Goal: Task Accomplishment & Management: Complete application form

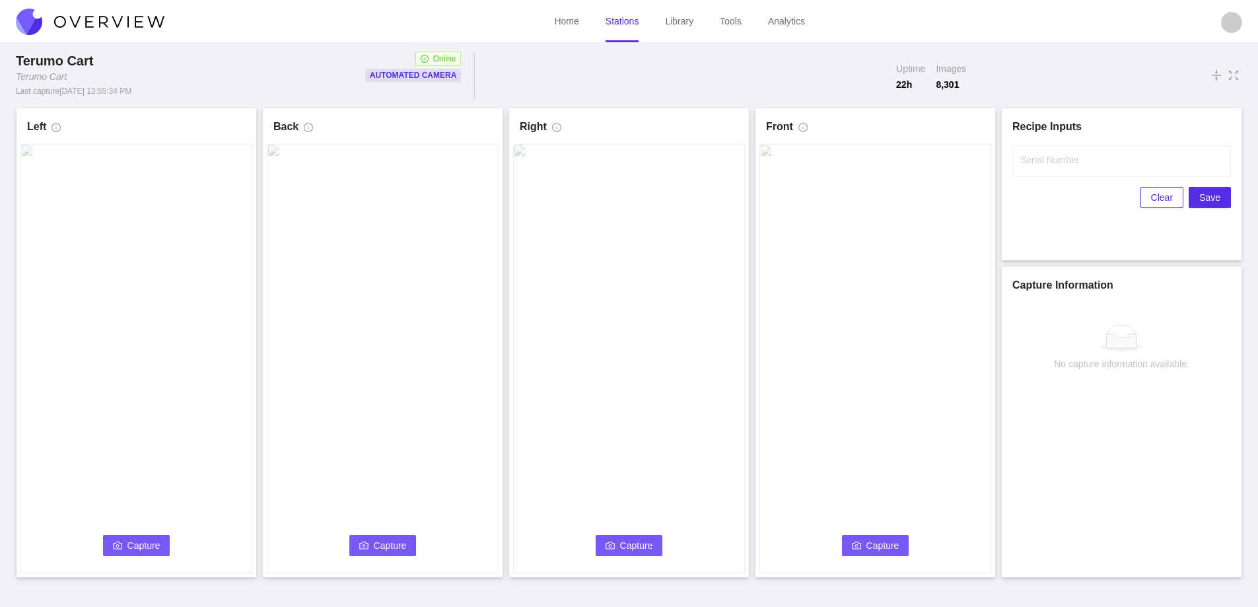
click at [138, 545] on span "Capture" at bounding box center [143, 545] width 33 height 15
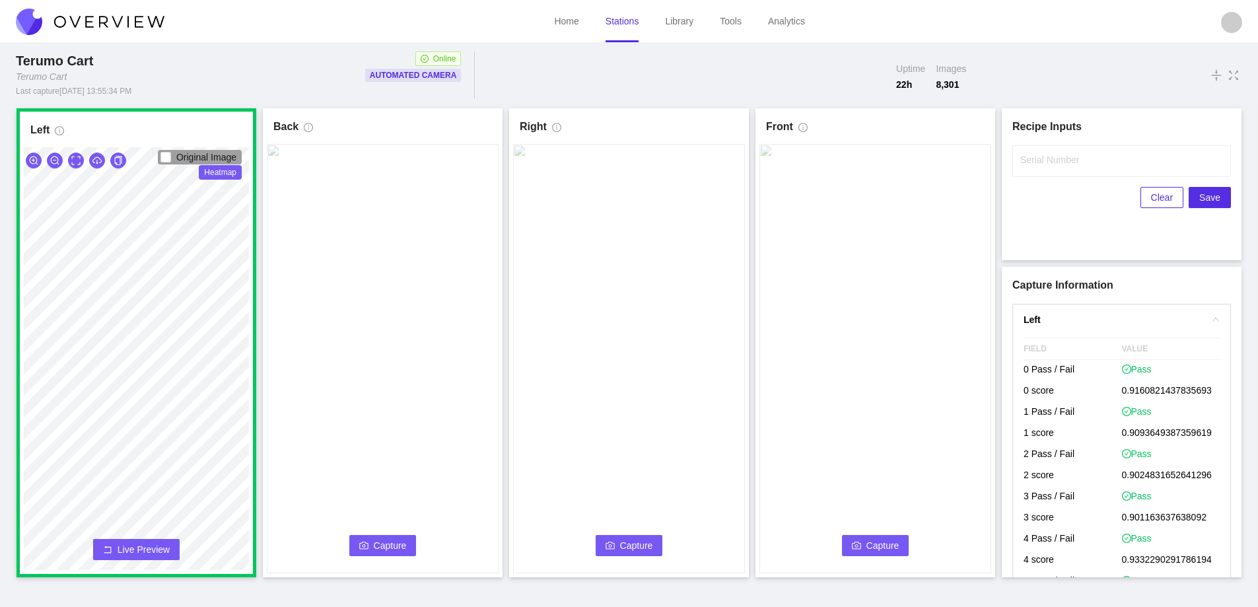
click at [392, 537] on button "Capture" at bounding box center [382, 545] width 67 height 21
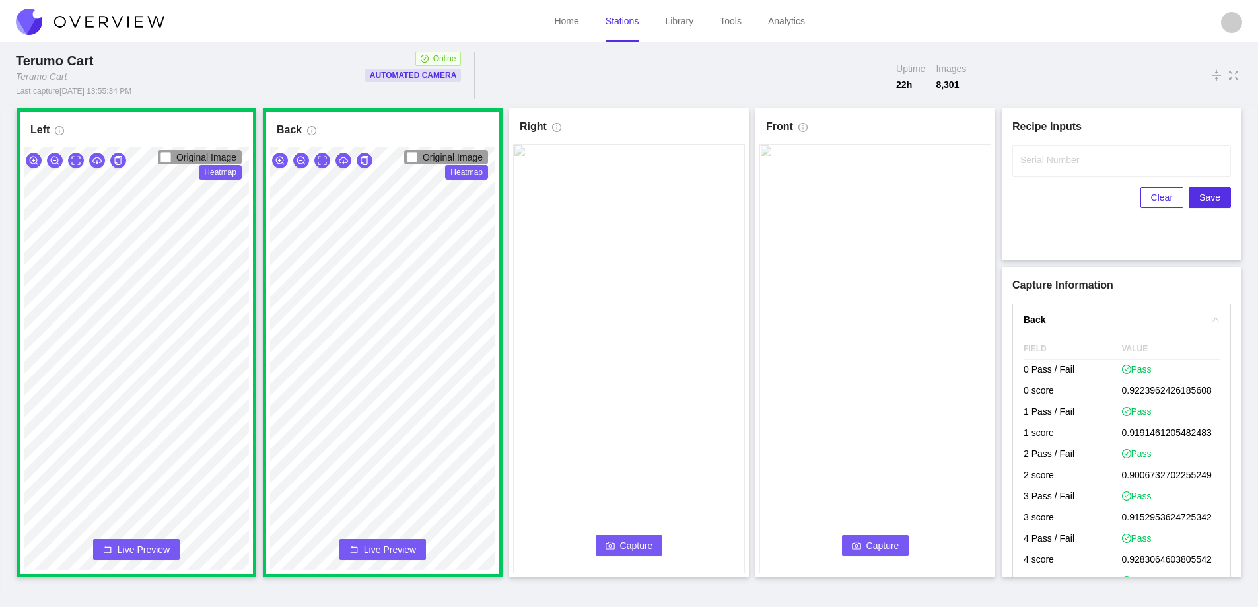
click at [613, 547] on icon "camera" at bounding box center [610, 545] width 9 height 9
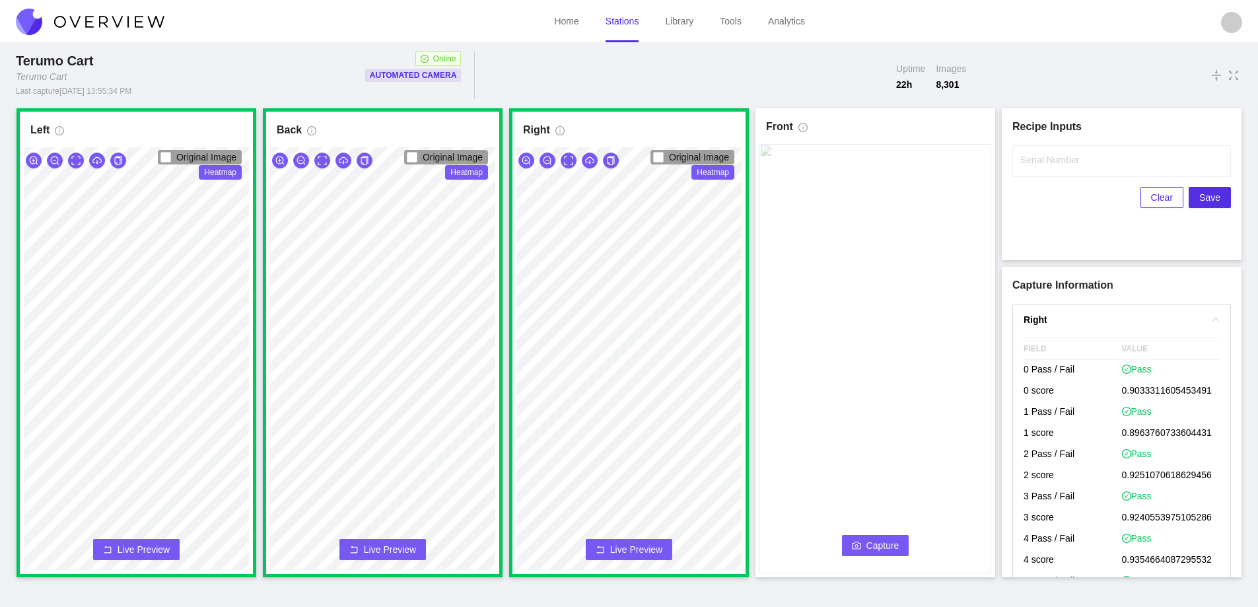
click at [872, 543] on span "Capture" at bounding box center [882, 545] width 33 height 15
click at [1057, 173] on input "Serial Number" at bounding box center [1121, 161] width 219 height 32
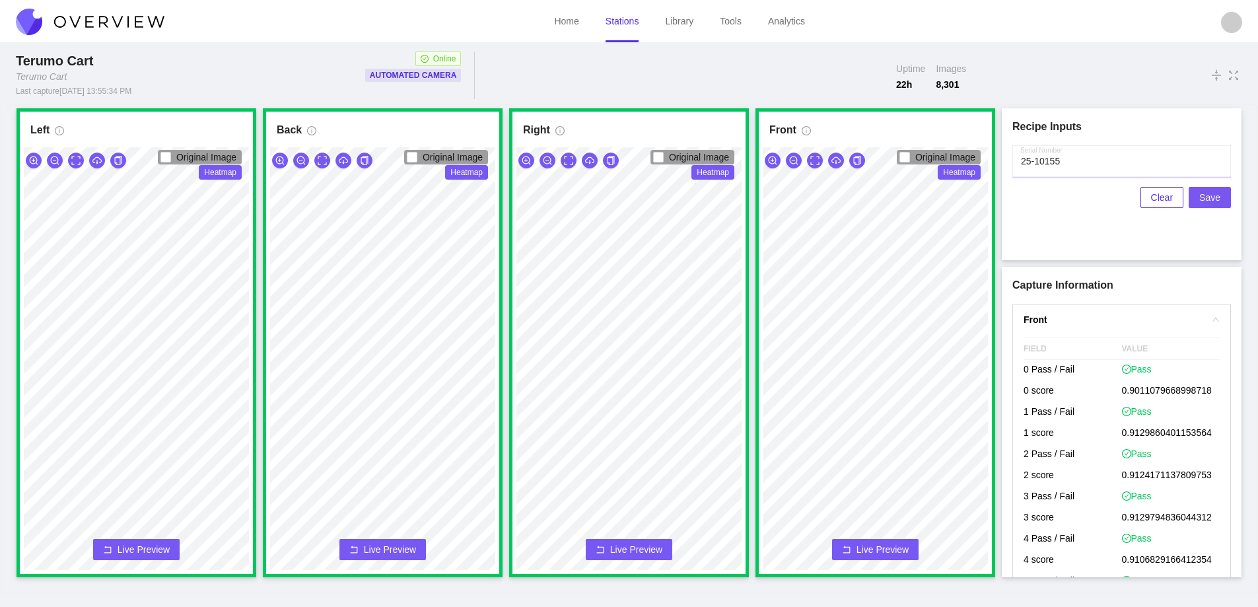
type input "25-10155"
click at [1205, 195] on span "Save" at bounding box center [1209, 197] width 21 height 15
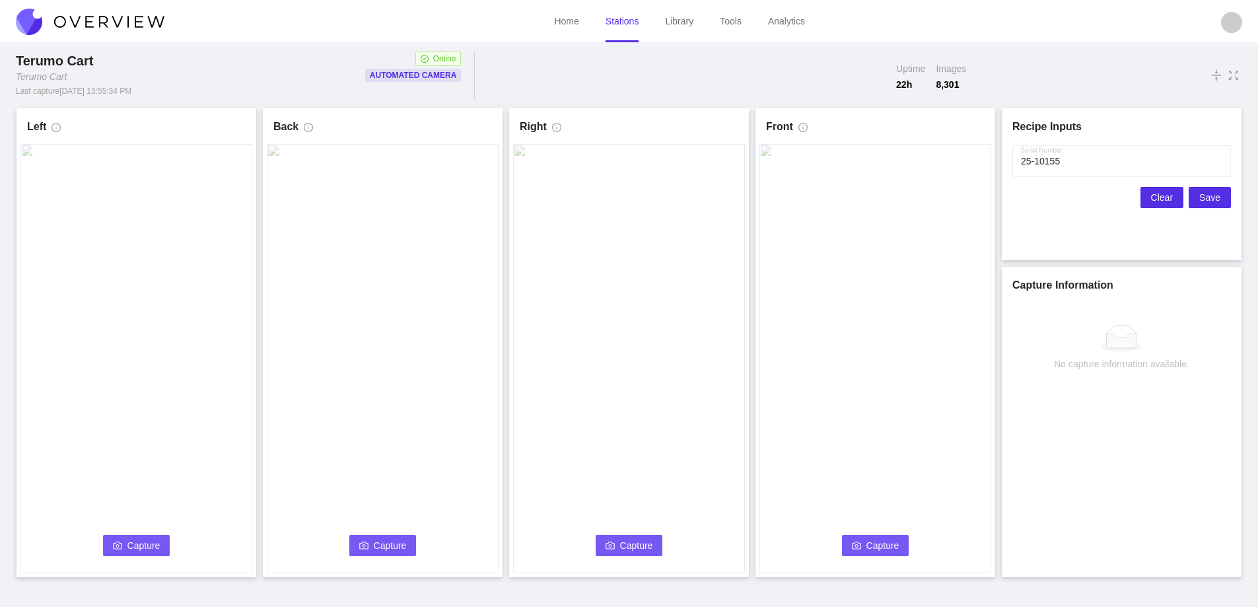
click at [1155, 197] on span "Clear" at bounding box center [1162, 197] width 22 height 15
click at [137, 541] on span "Capture" at bounding box center [143, 545] width 33 height 15
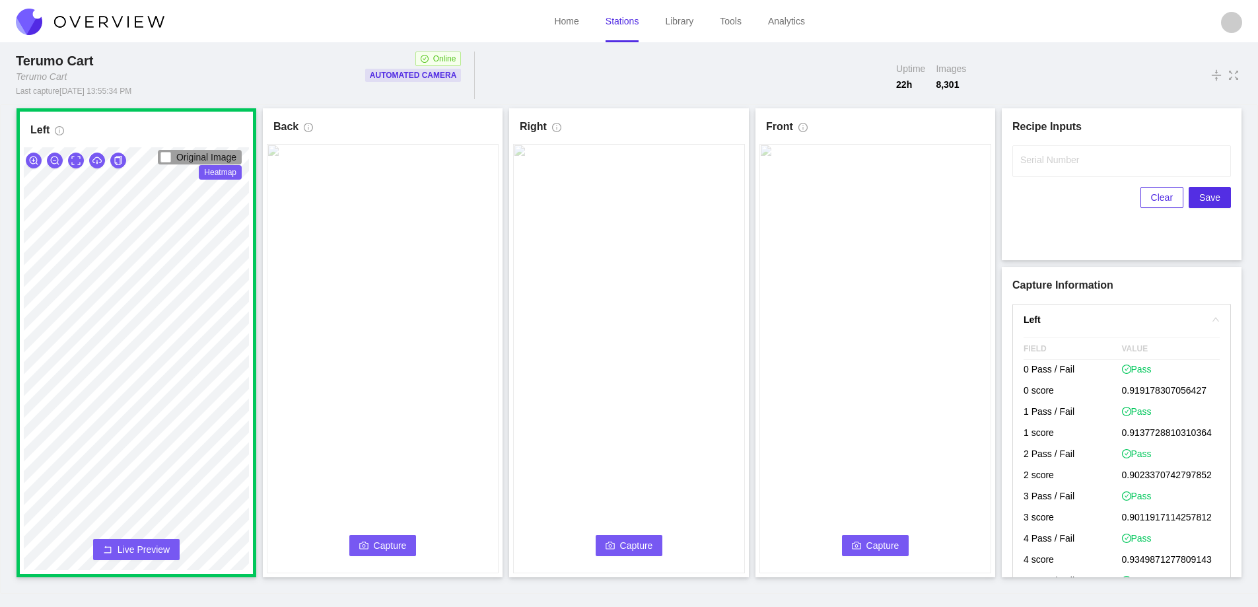
click at [368, 544] on icon "camera" at bounding box center [363, 545] width 9 height 9
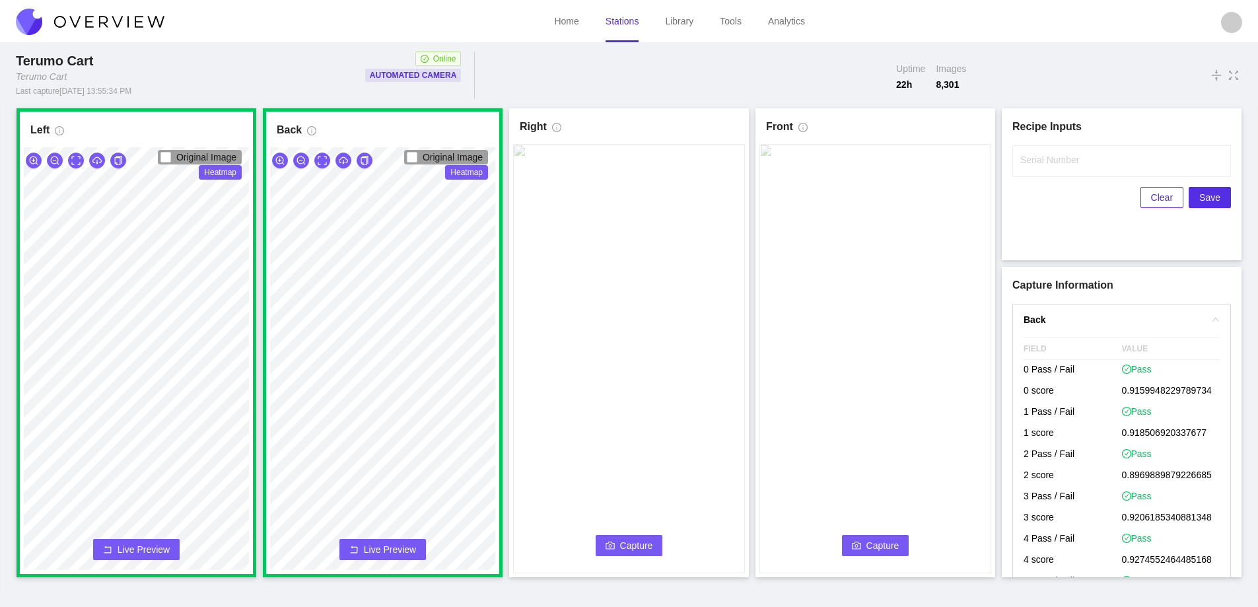
click at [631, 545] on span "Capture" at bounding box center [636, 545] width 33 height 15
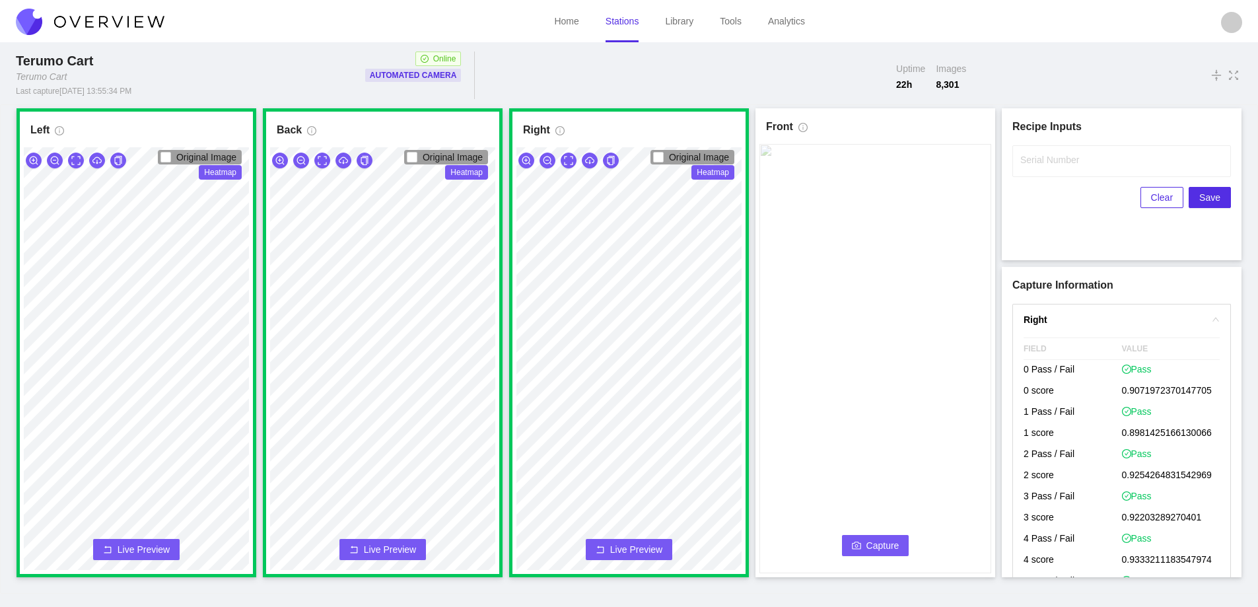
click at [879, 540] on span "Capture" at bounding box center [882, 545] width 33 height 15
click at [1033, 156] on label "Serial Number" at bounding box center [1049, 159] width 59 height 13
click at [1033, 156] on input "Serial Number" at bounding box center [1121, 161] width 219 height 32
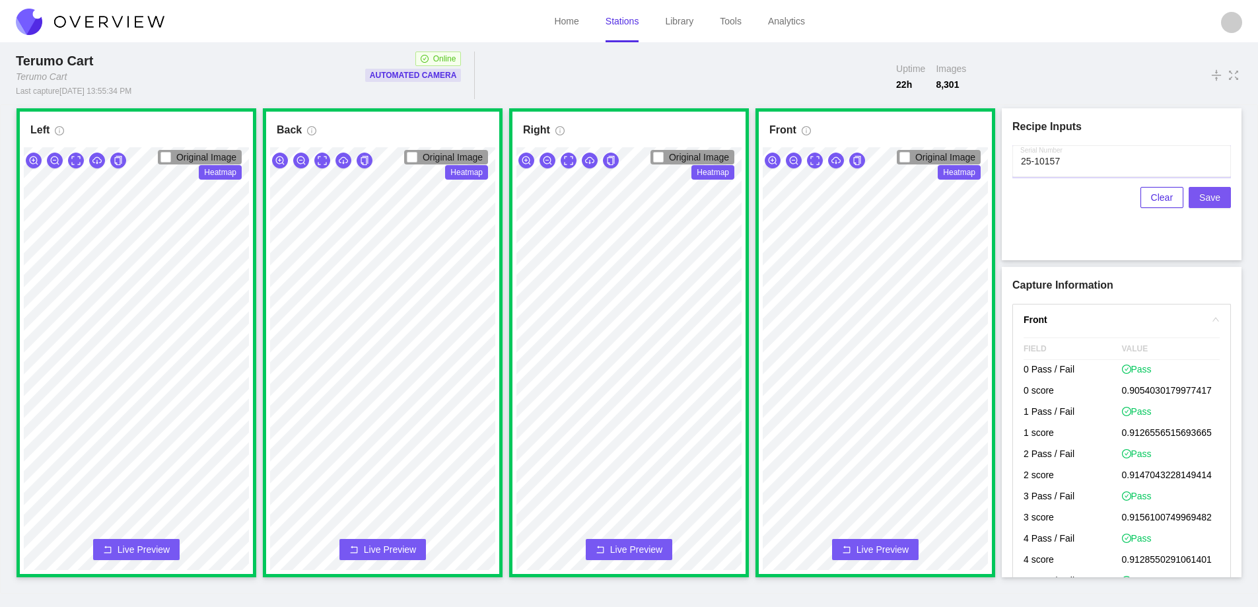
type input "25-10157"
click at [1212, 193] on span "Save" at bounding box center [1209, 197] width 21 height 15
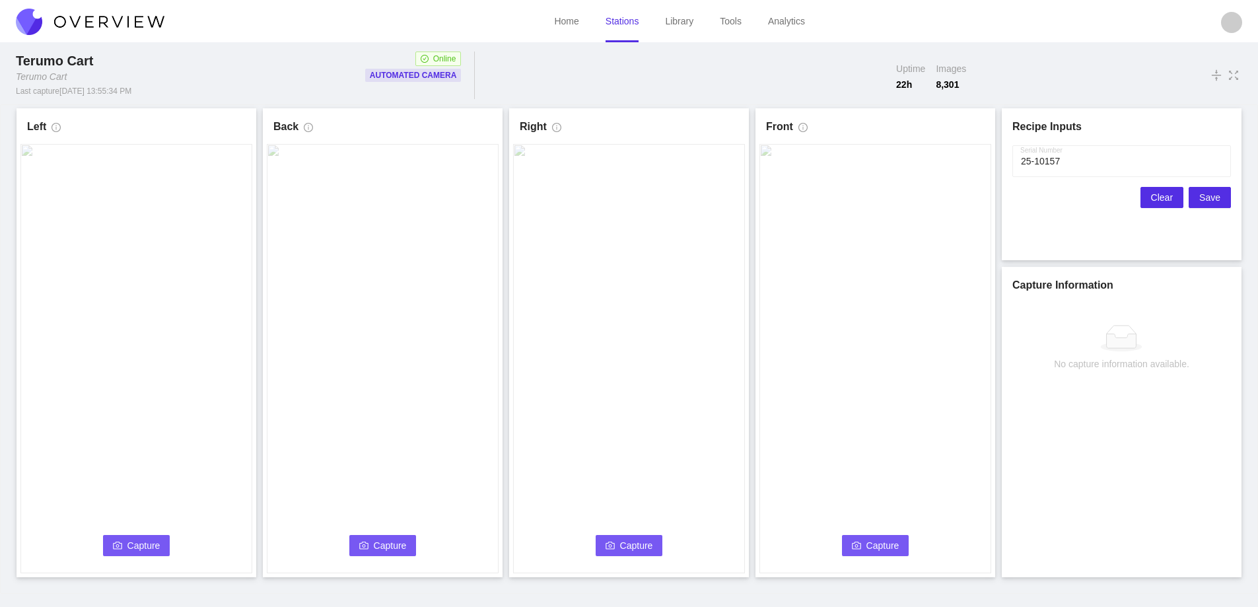
click at [1161, 193] on span "Clear" at bounding box center [1162, 197] width 22 height 15
click at [140, 540] on span "Capture" at bounding box center [143, 545] width 33 height 15
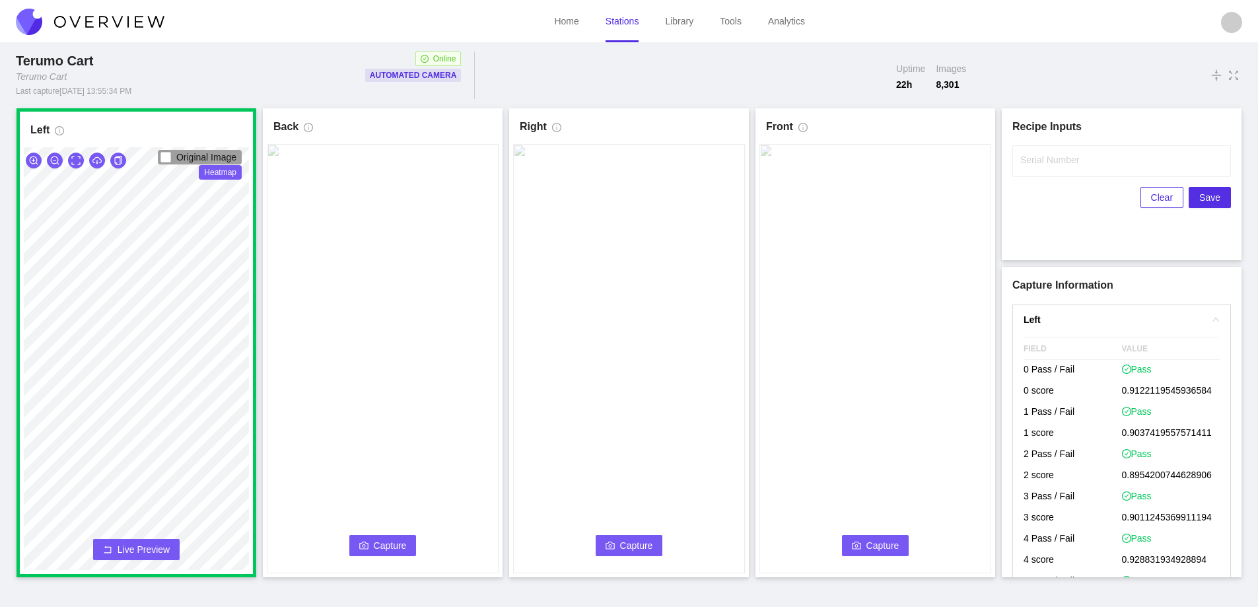
drag, startPoint x: 377, startPoint y: 531, endPoint x: 378, endPoint y: 537, distance: 6.7
click at [378, 537] on div "Capture Connecting... Please wait for the camera to connect..." at bounding box center [383, 358] width 232 height 429
click at [376, 542] on span "Capture" at bounding box center [390, 545] width 33 height 15
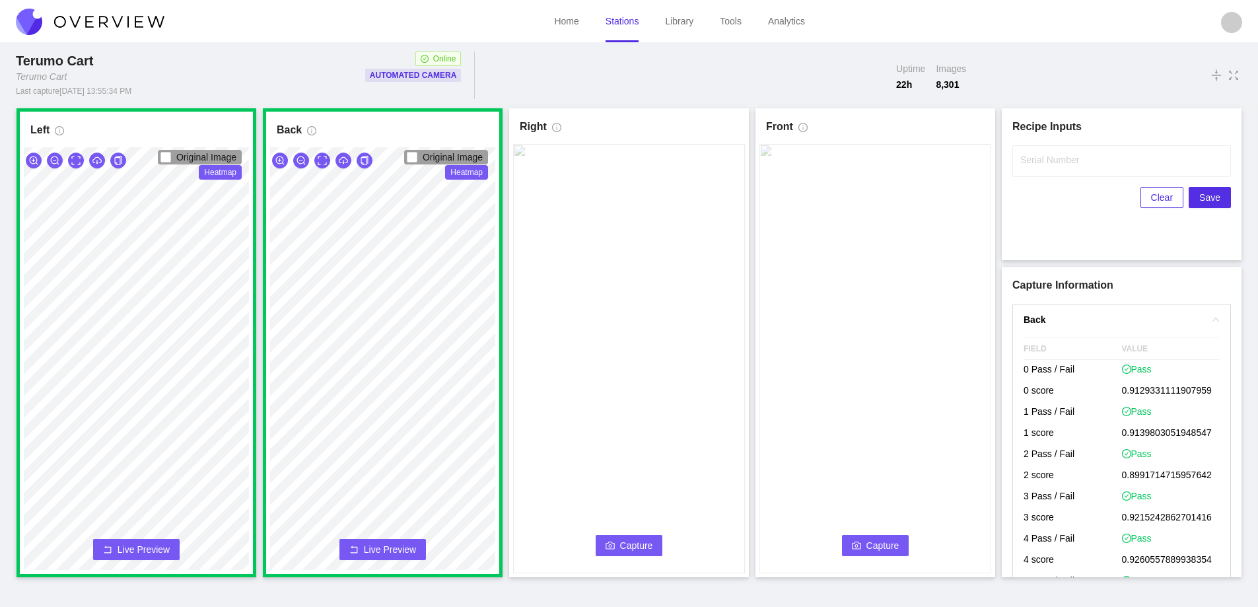
click at [609, 546] on icon "camera" at bounding box center [610, 544] width 9 height 7
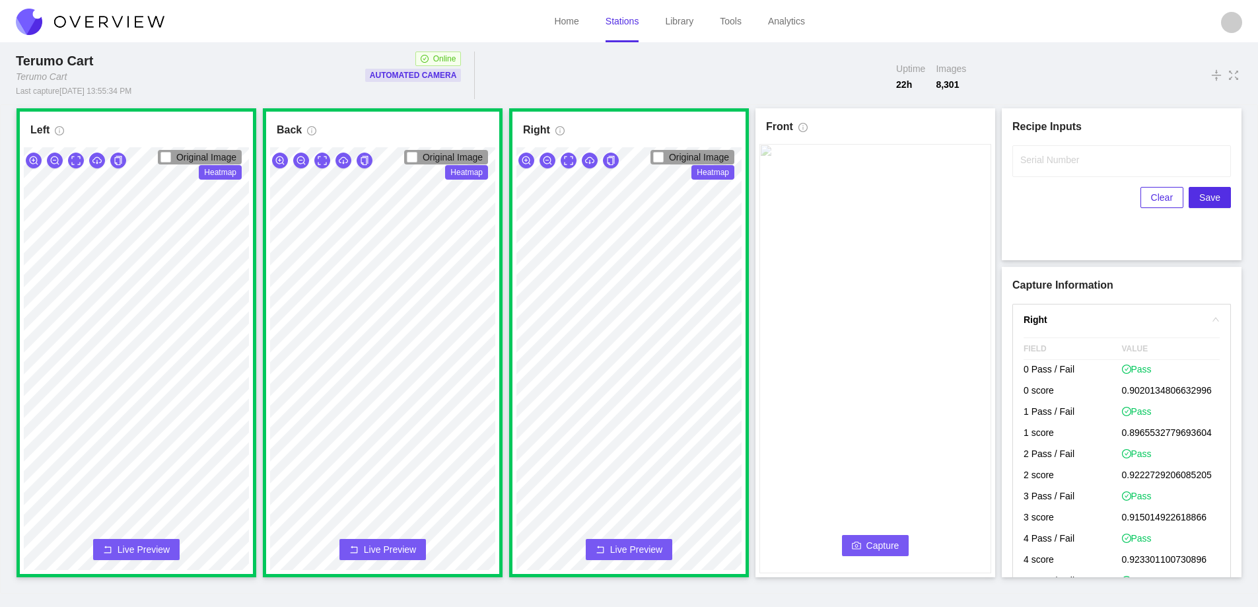
click at [884, 537] on button "Capture" at bounding box center [875, 545] width 67 height 21
click at [1037, 168] on input "Serial Number" at bounding box center [1121, 161] width 219 height 32
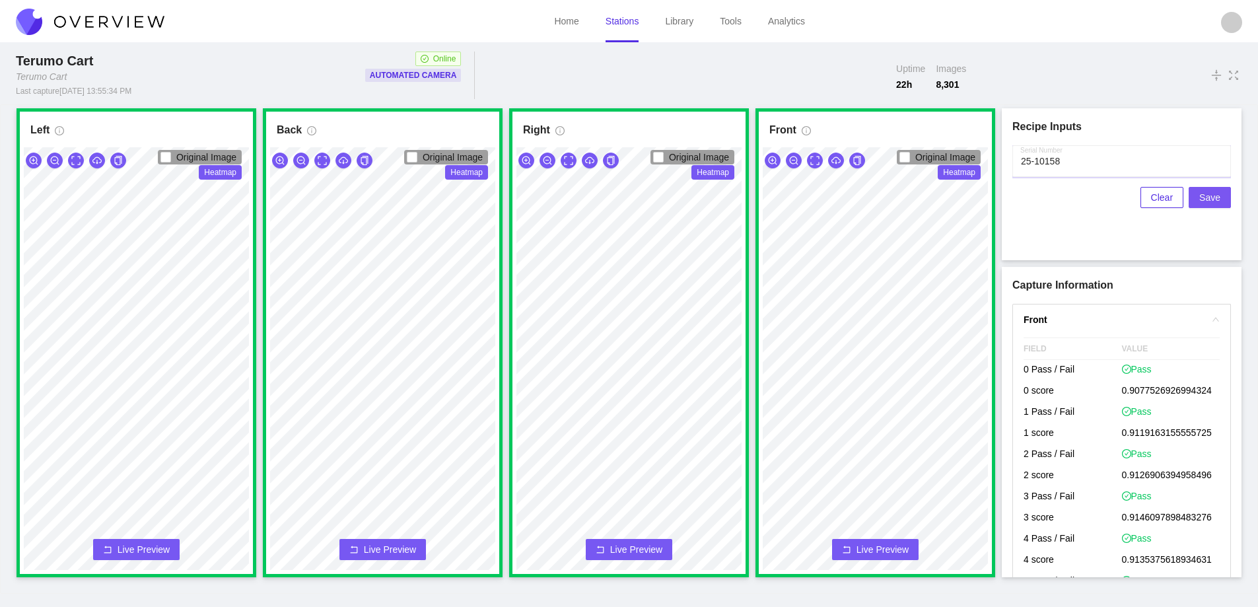
type input "25-10158"
click at [1206, 201] on span "Save" at bounding box center [1209, 197] width 21 height 15
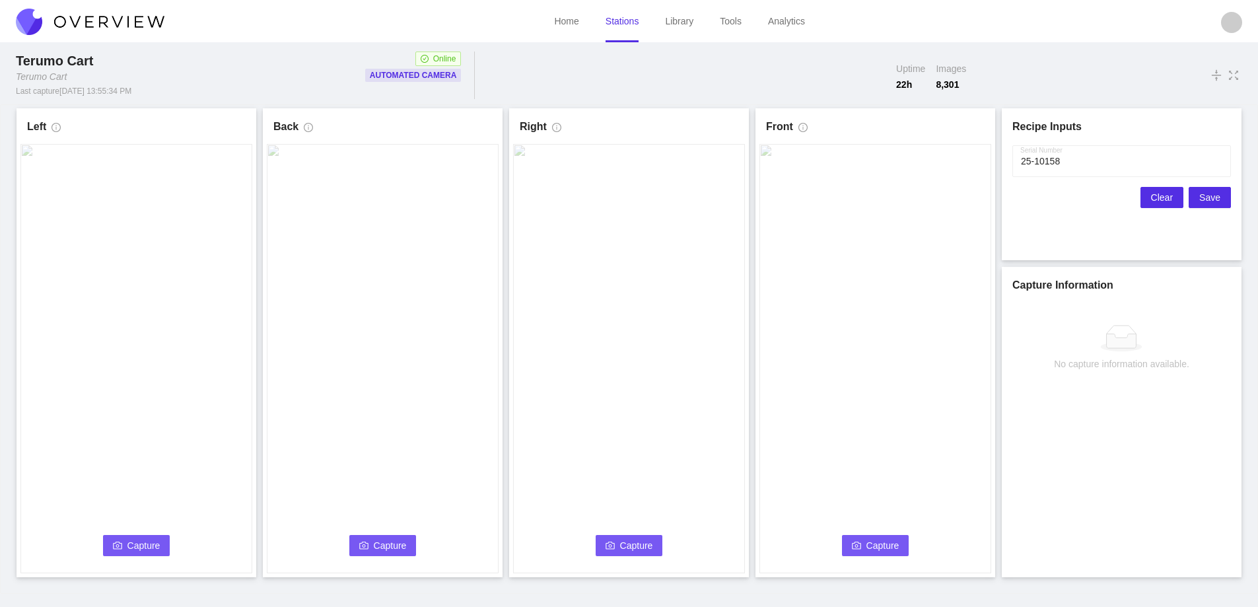
click at [1156, 192] on span "Clear" at bounding box center [1162, 197] width 22 height 15
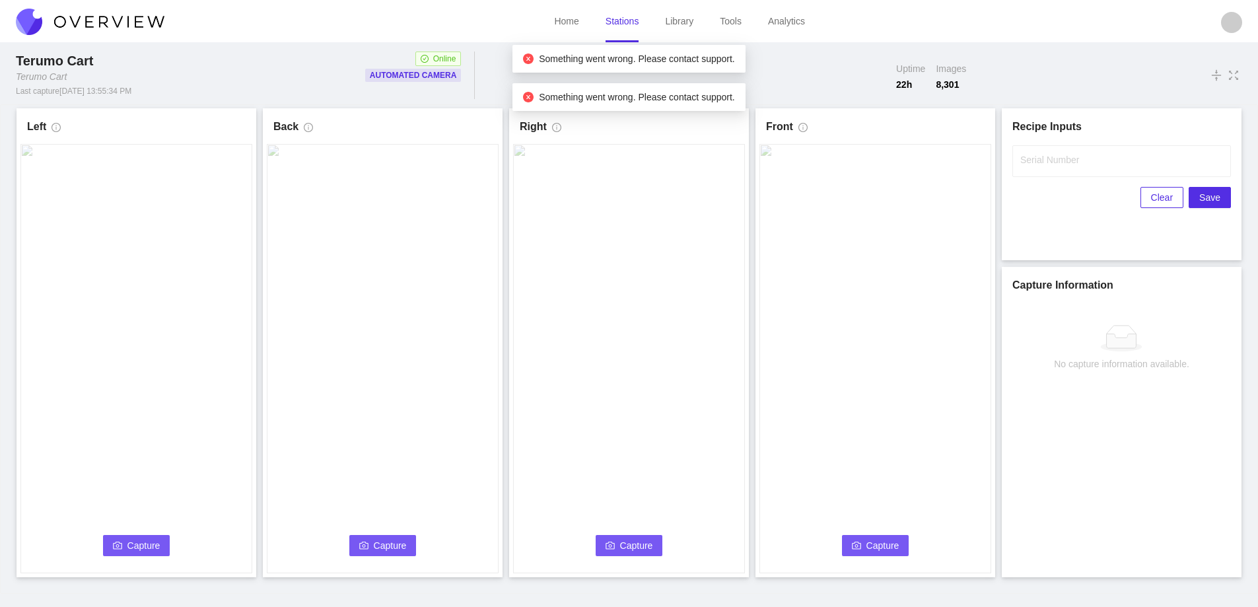
click at [123, 536] on button "Capture" at bounding box center [136, 545] width 67 height 21
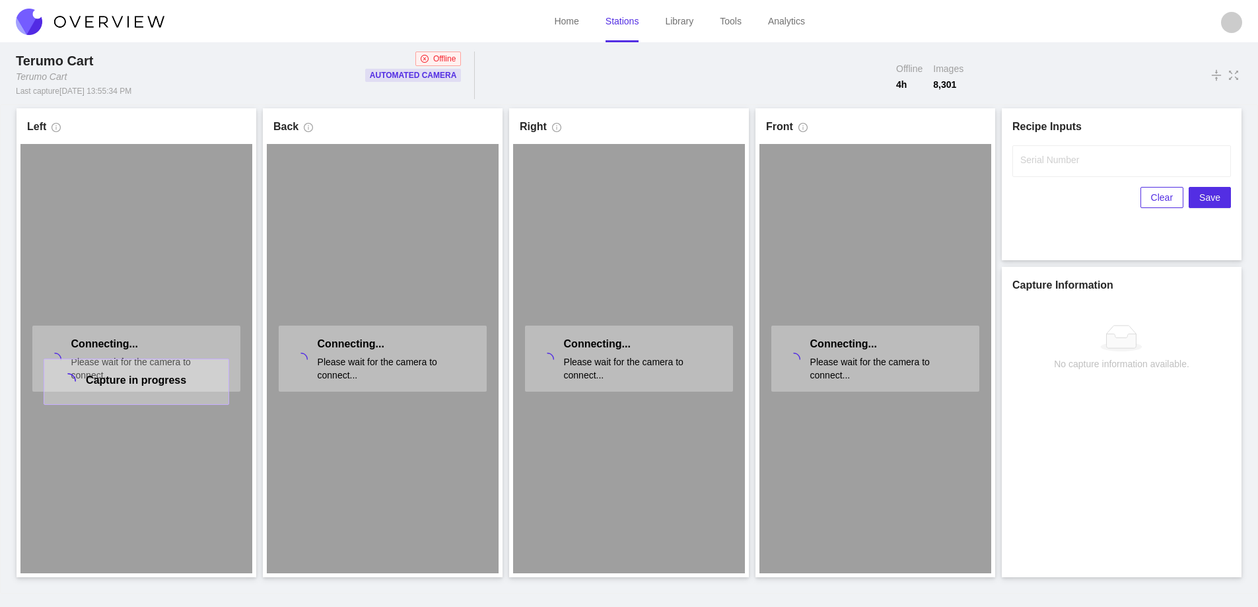
click at [628, 22] on link "Stations" at bounding box center [623, 21] width 34 height 11
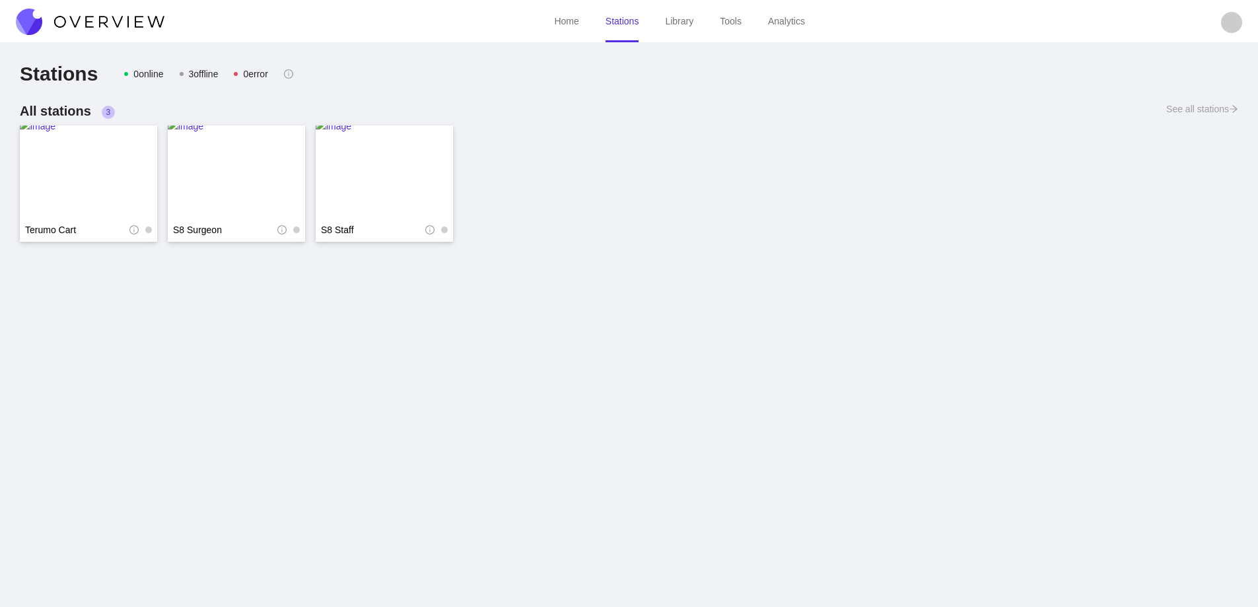
click at [621, 24] on link "Stations" at bounding box center [623, 21] width 34 height 11
click at [82, 156] on img at bounding box center [88, 172] width 137 height 106
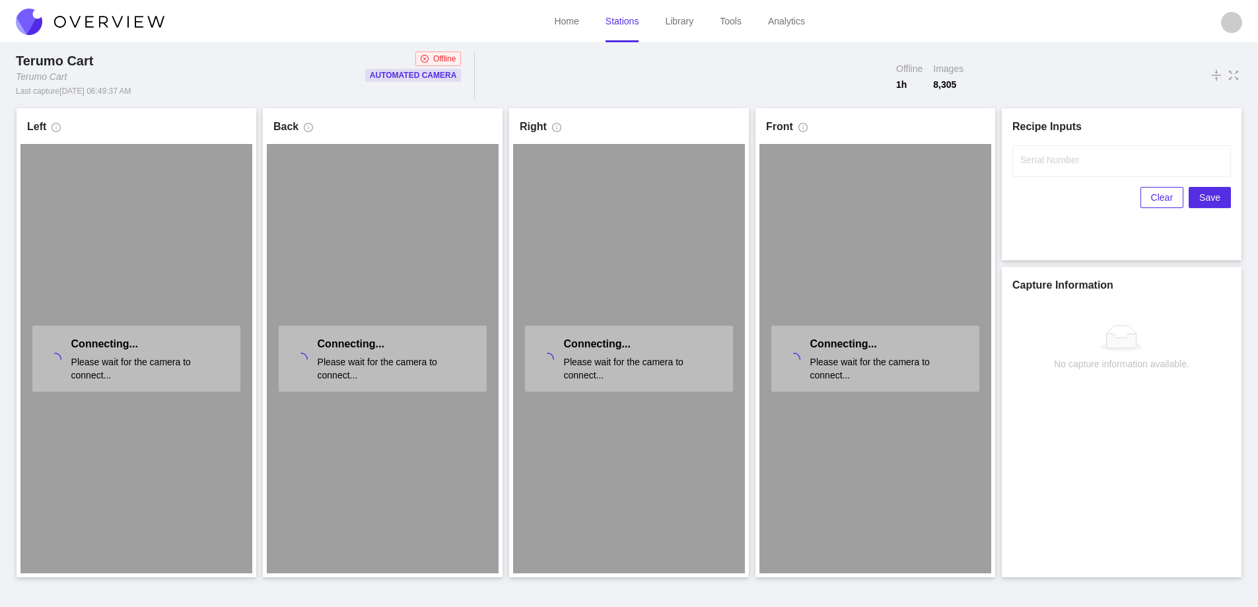
click at [135, 17] on img at bounding box center [90, 22] width 149 height 26
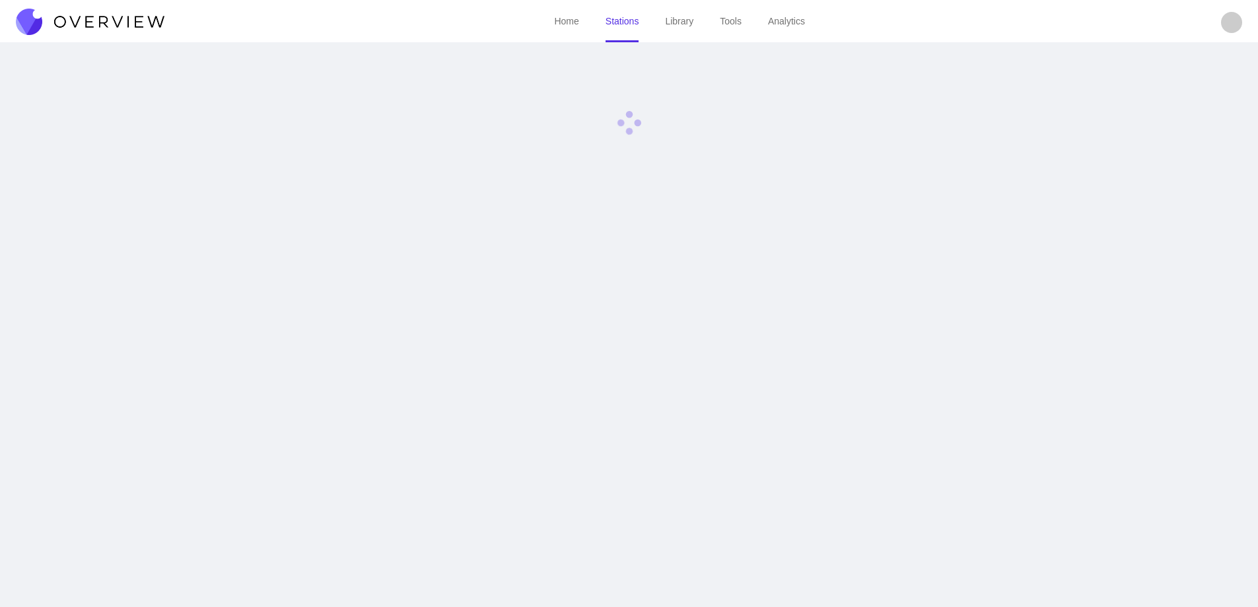
click at [135, 17] on img at bounding box center [90, 22] width 149 height 26
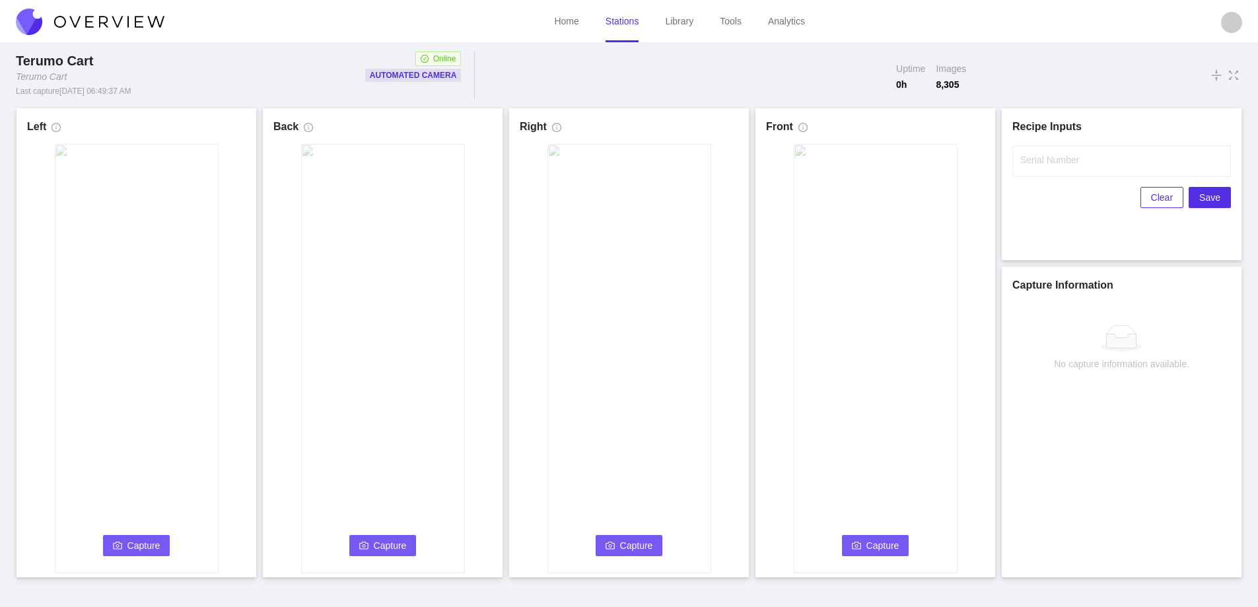
click at [143, 539] on span "Capture" at bounding box center [143, 545] width 33 height 15
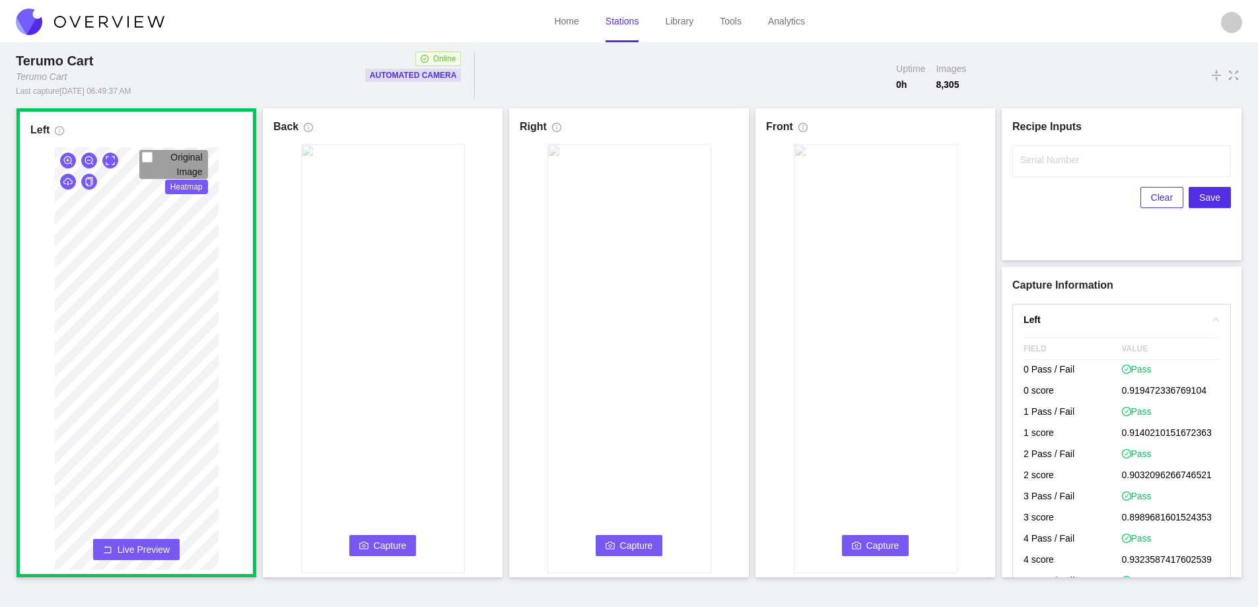
click at [374, 542] on span "Capture" at bounding box center [390, 545] width 33 height 15
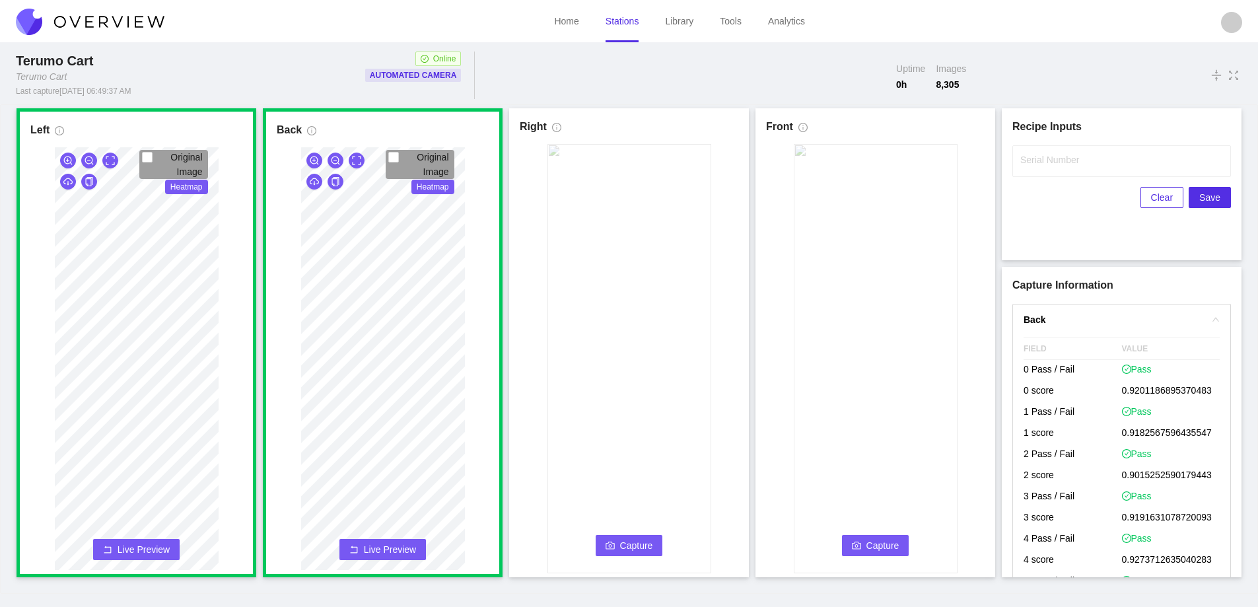
click at [623, 535] on button "Capture" at bounding box center [629, 545] width 67 height 21
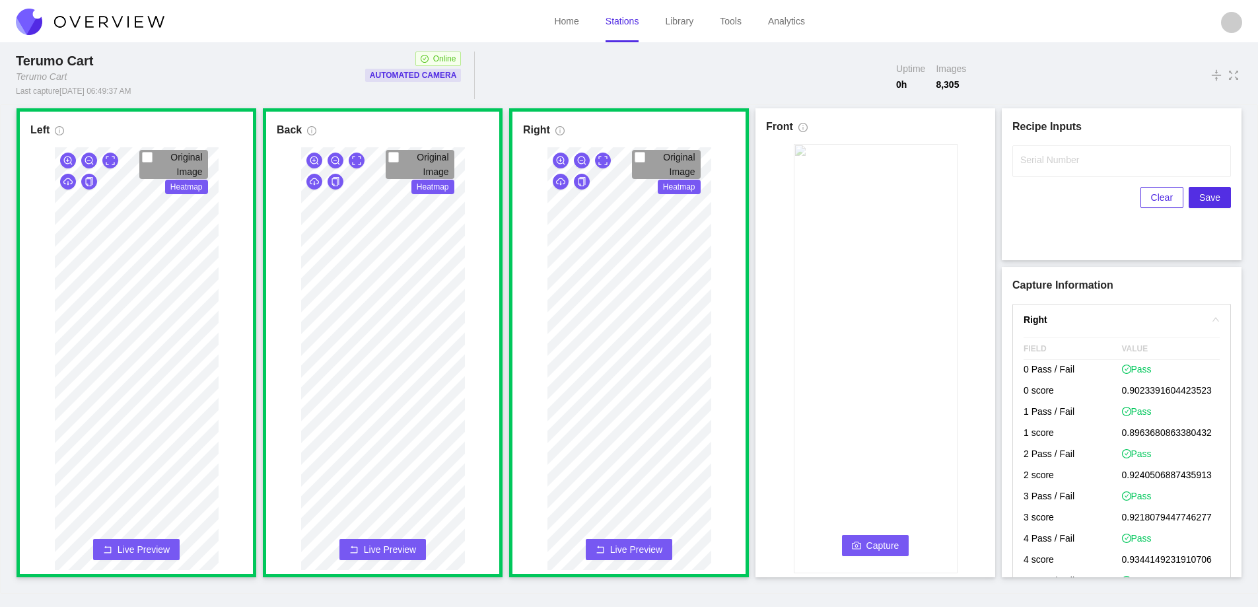
click at [876, 542] on span "Capture" at bounding box center [882, 545] width 33 height 15
click at [918, 160] on label "Serial Number" at bounding box center [1049, 159] width 59 height 13
click at [918, 160] on input "Serial Number" at bounding box center [1121, 161] width 219 height 32
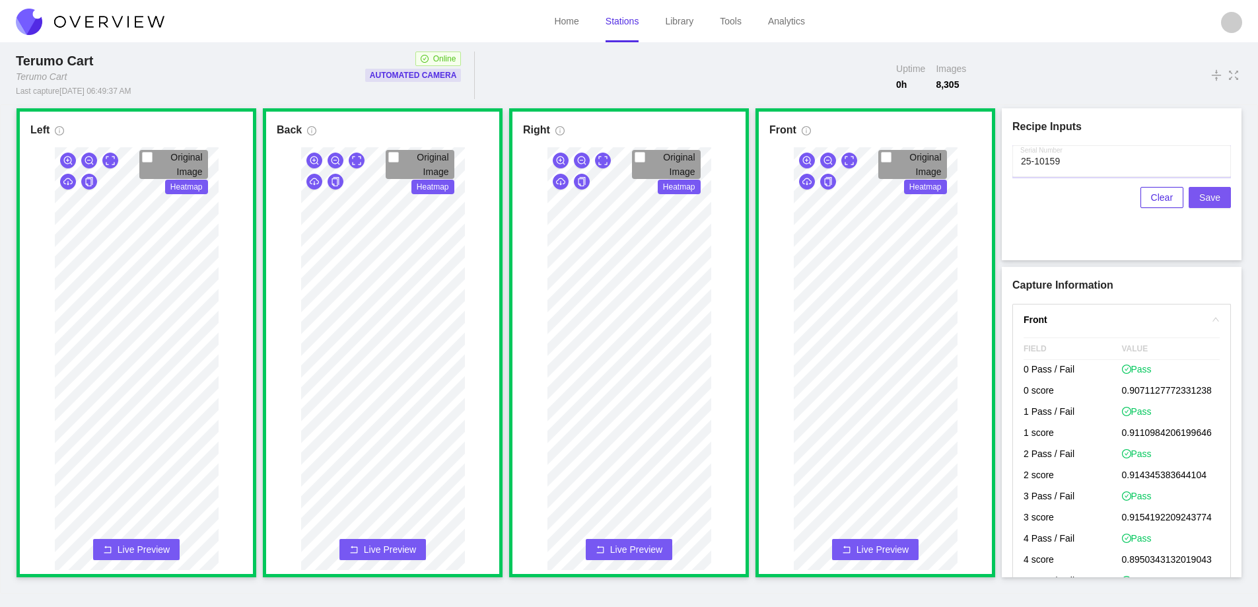
type input "25-10159"
click at [918, 191] on span "Save" at bounding box center [1209, 197] width 21 height 15
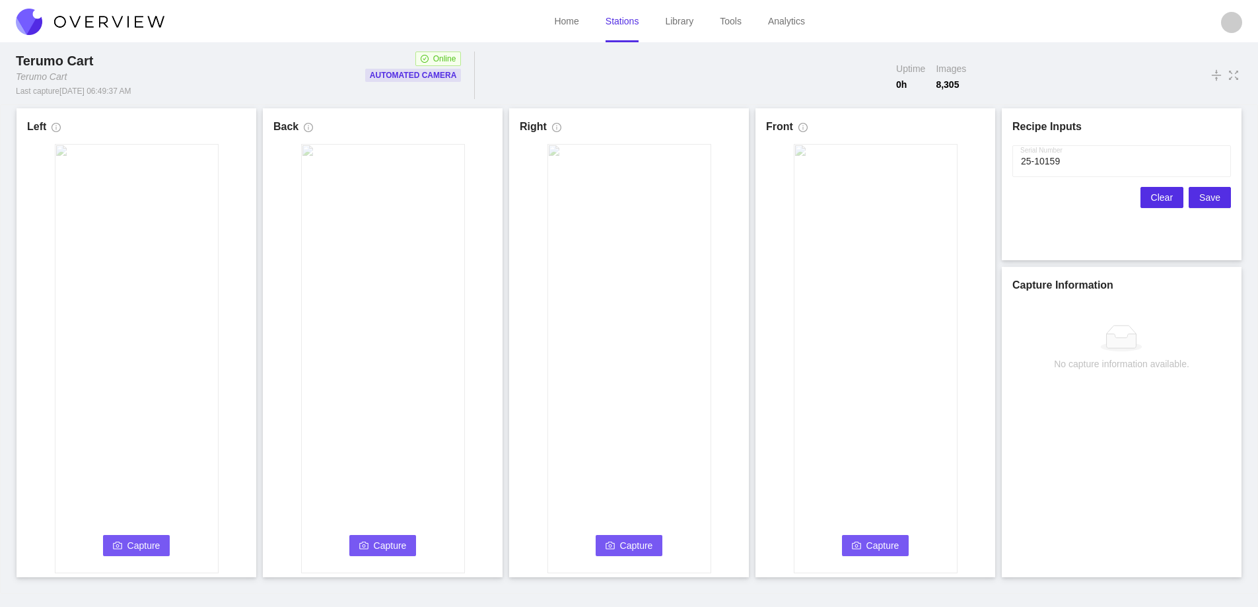
click at [918, 198] on span "Clear" at bounding box center [1162, 197] width 22 height 15
click at [116, 539] on button "Capture" at bounding box center [136, 545] width 67 height 21
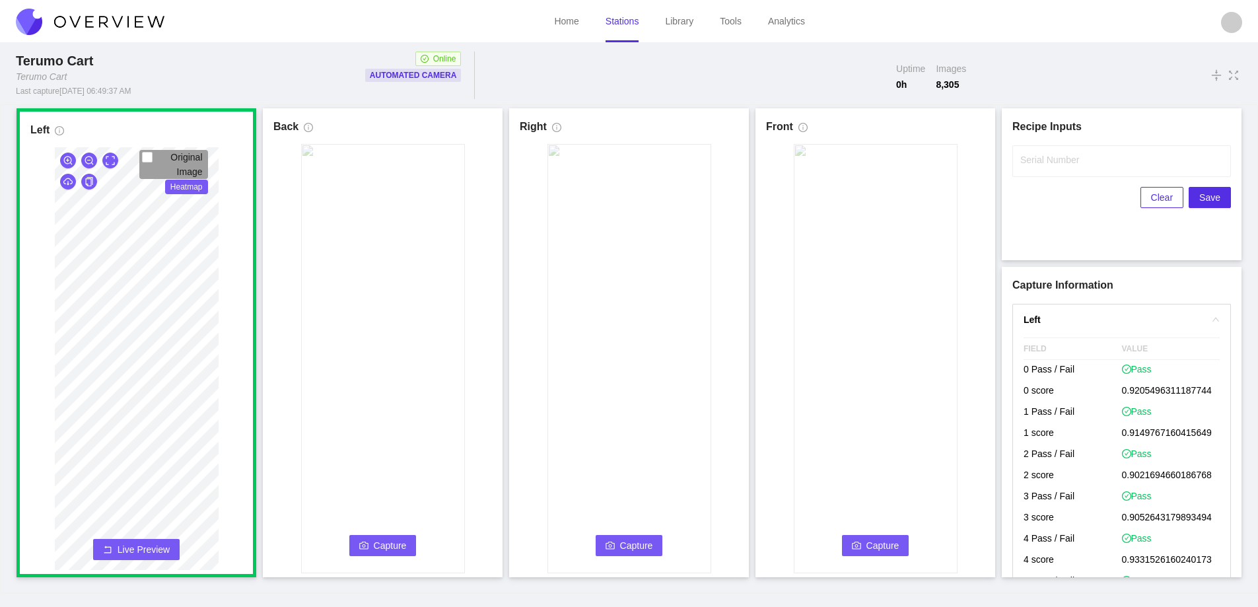
click at [399, 542] on span "Capture" at bounding box center [390, 545] width 33 height 15
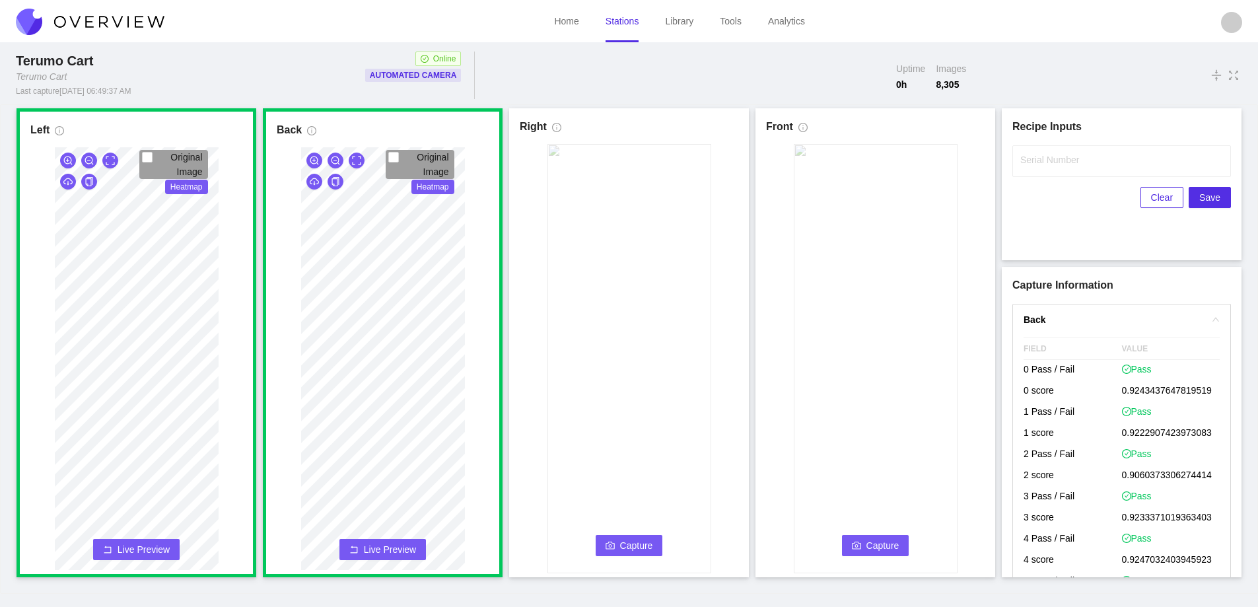
click at [613, 547] on icon "camera" at bounding box center [610, 545] width 9 height 9
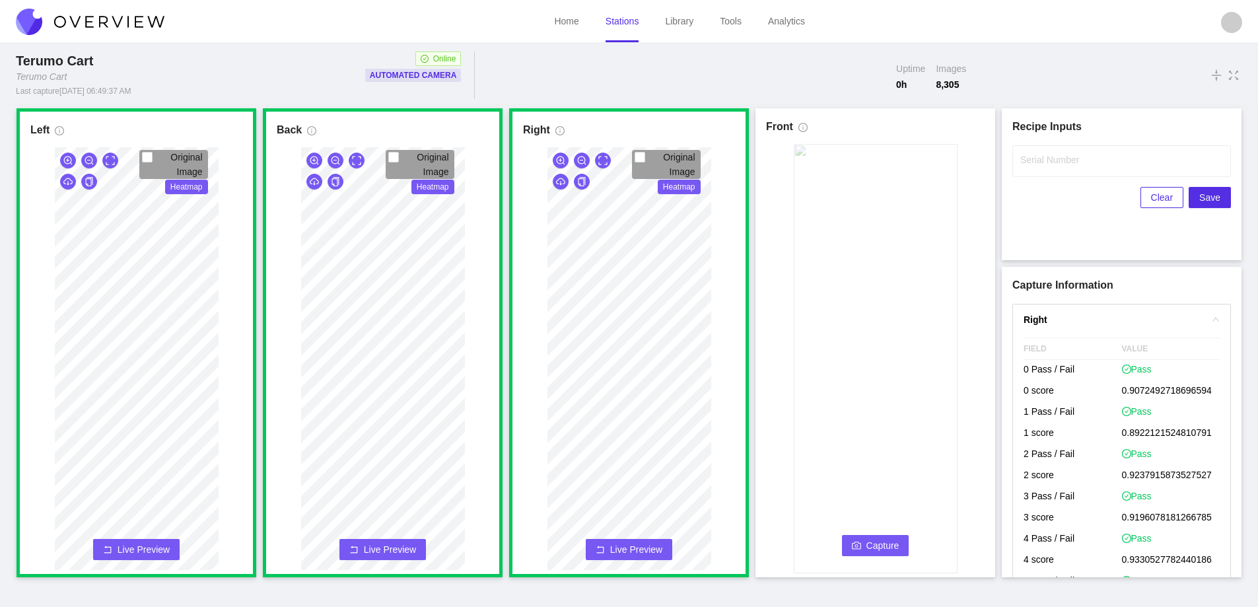
click at [876, 543] on span "Capture" at bounding box center [882, 545] width 33 height 15
click at [918, 162] on label "Serial Number" at bounding box center [1049, 159] width 59 height 13
click at [918, 162] on input "Serial Number" at bounding box center [1121, 161] width 219 height 32
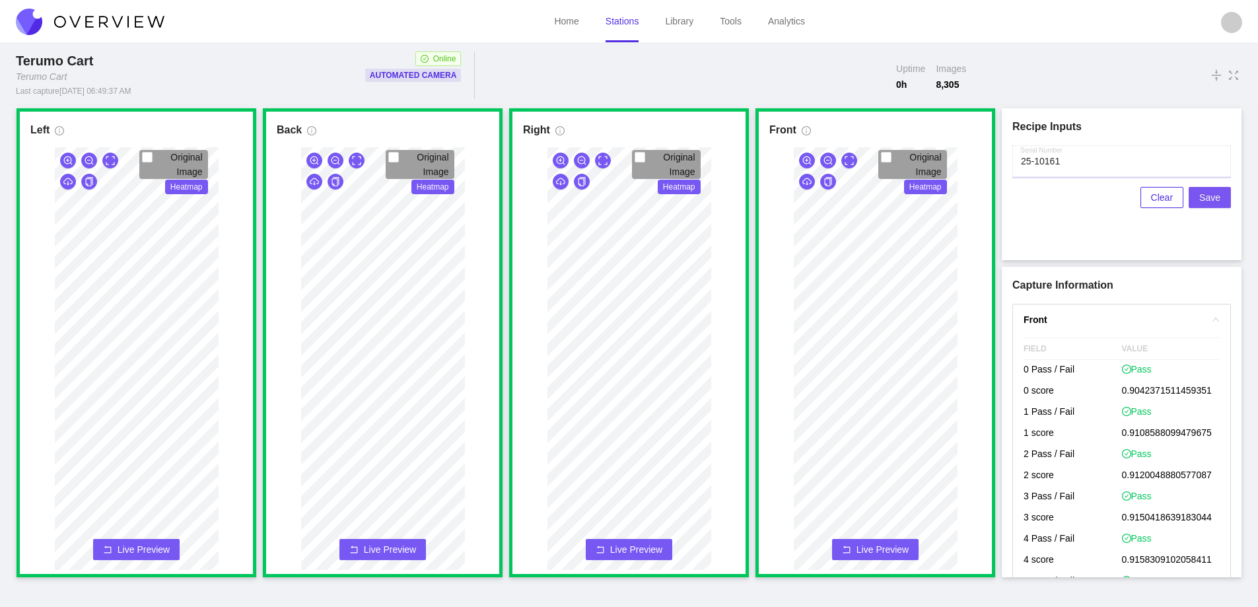
type input "25-10161"
click at [918, 190] on span "Save" at bounding box center [1209, 197] width 21 height 15
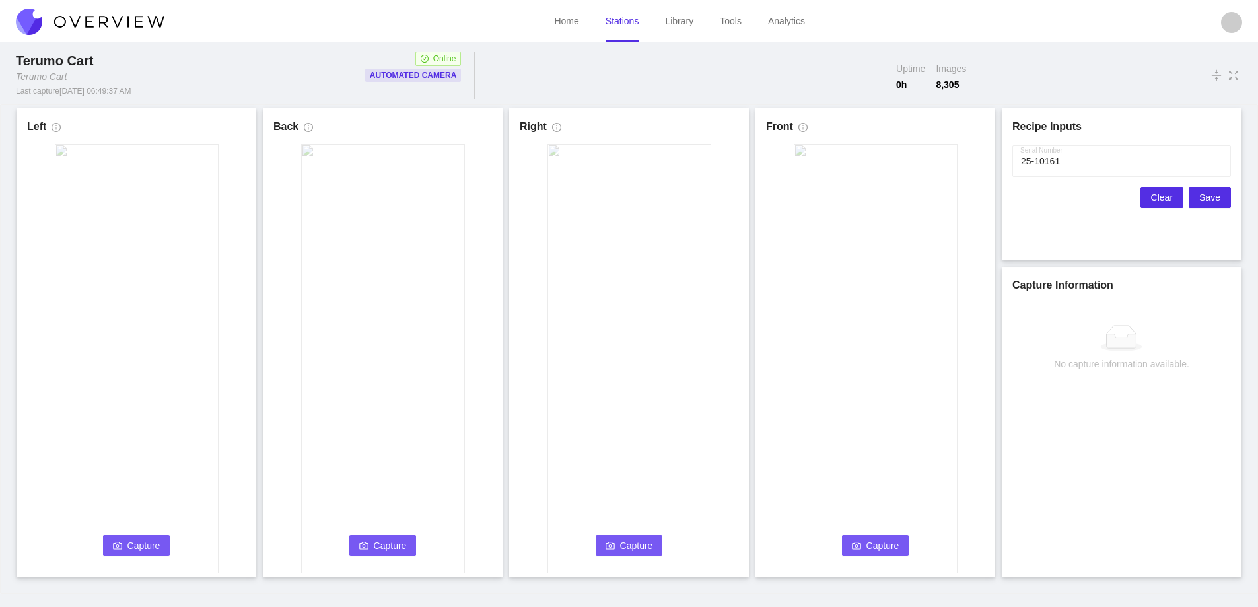
click at [918, 197] on span "Clear" at bounding box center [1162, 197] width 22 height 15
click at [126, 550] on button "Capture" at bounding box center [136, 545] width 67 height 21
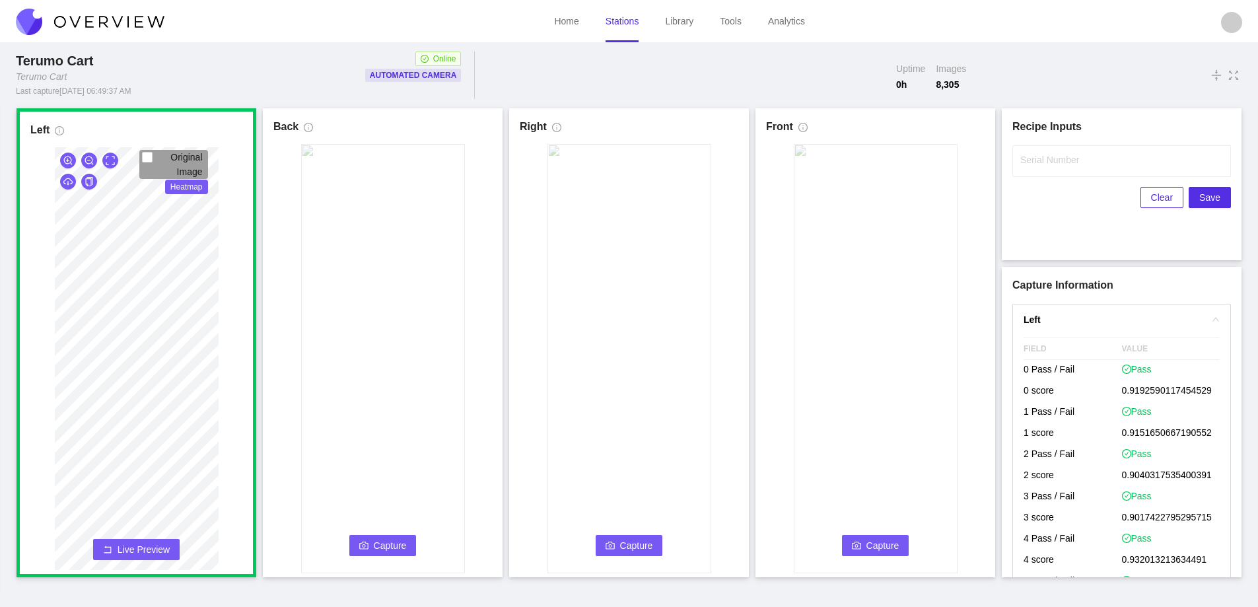
click at [372, 546] on button "Capture" at bounding box center [382, 545] width 67 height 21
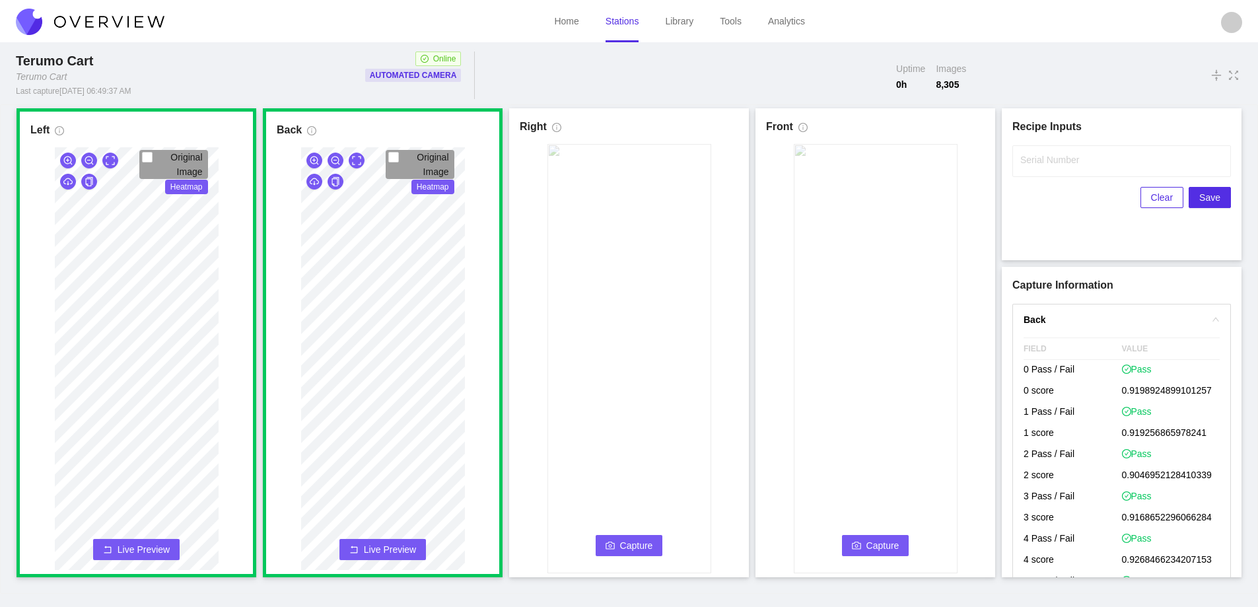
click at [625, 549] on span "Capture" at bounding box center [636, 545] width 33 height 15
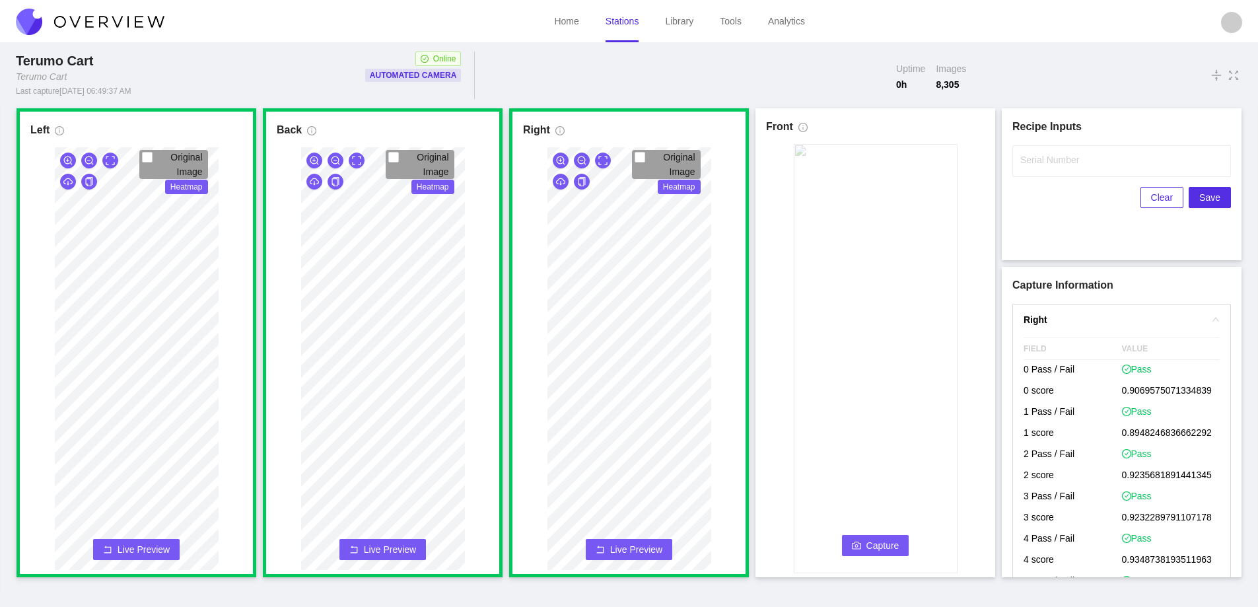
click at [883, 546] on span "Capture" at bounding box center [882, 545] width 33 height 15
click at [918, 158] on label "Serial Number" at bounding box center [1049, 159] width 59 height 13
click at [918, 158] on input "Serial Number" at bounding box center [1121, 161] width 219 height 32
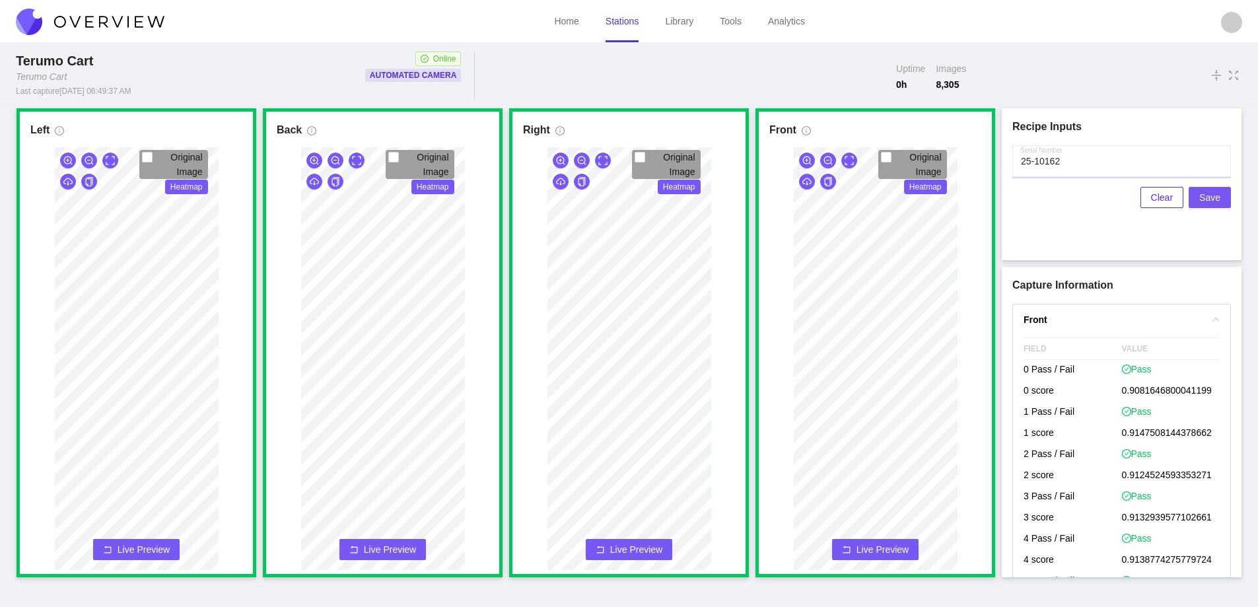
type input "25-10162"
click at [918, 195] on span "Save" at bounding box center [1209, 197] width 21 height 15
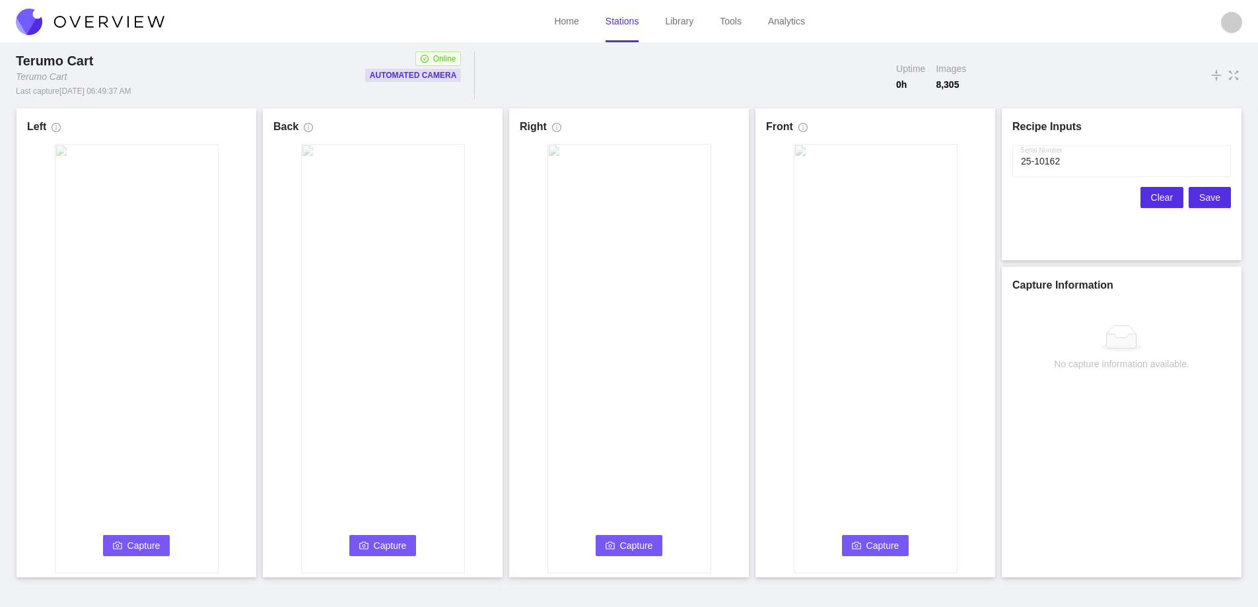
click at [918, 193] on span "Clear" at bounding box center [1162, 197] width 22 height 15
click at [132, 537] on button "Capture" at bounding box center [136, 545] width 67 height 21
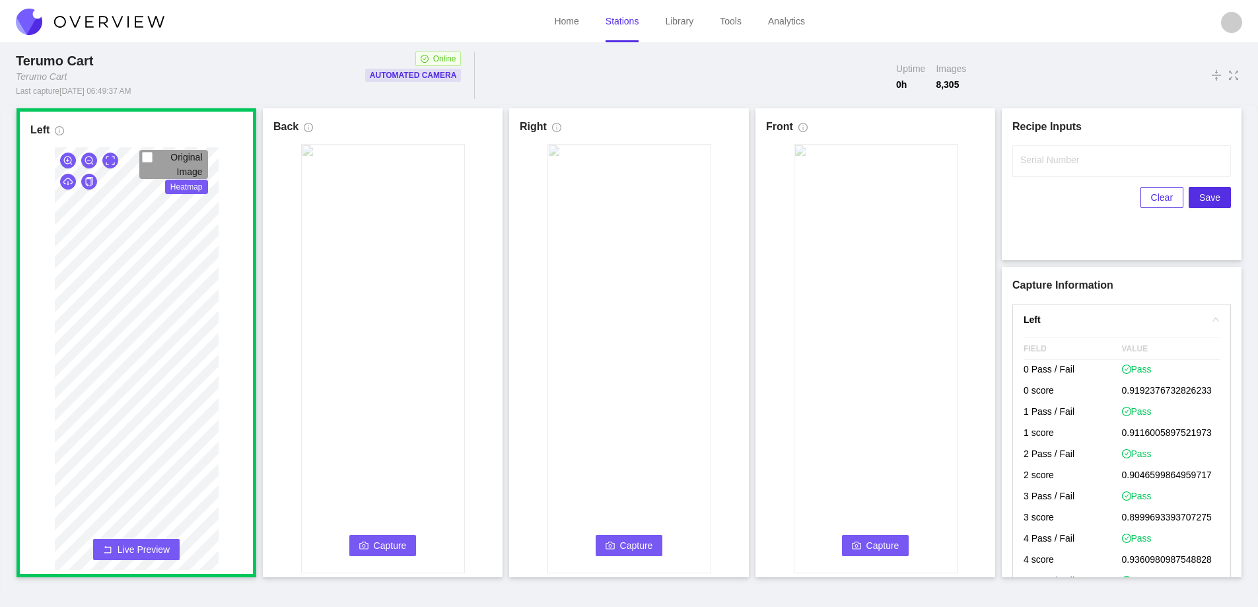
click at [361, 538] on button "Capture" at bounding box center [382, 545] width 67 height 21
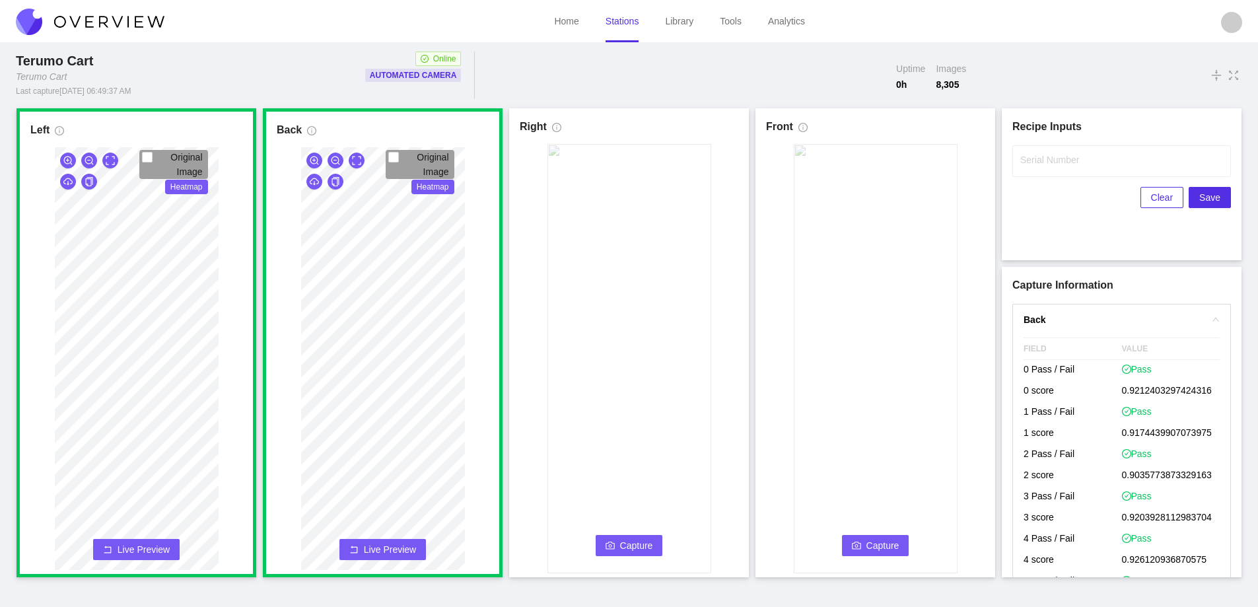
click at [619, 542] on button "Capture" at bounding box center [629, 545] width 67 height 21
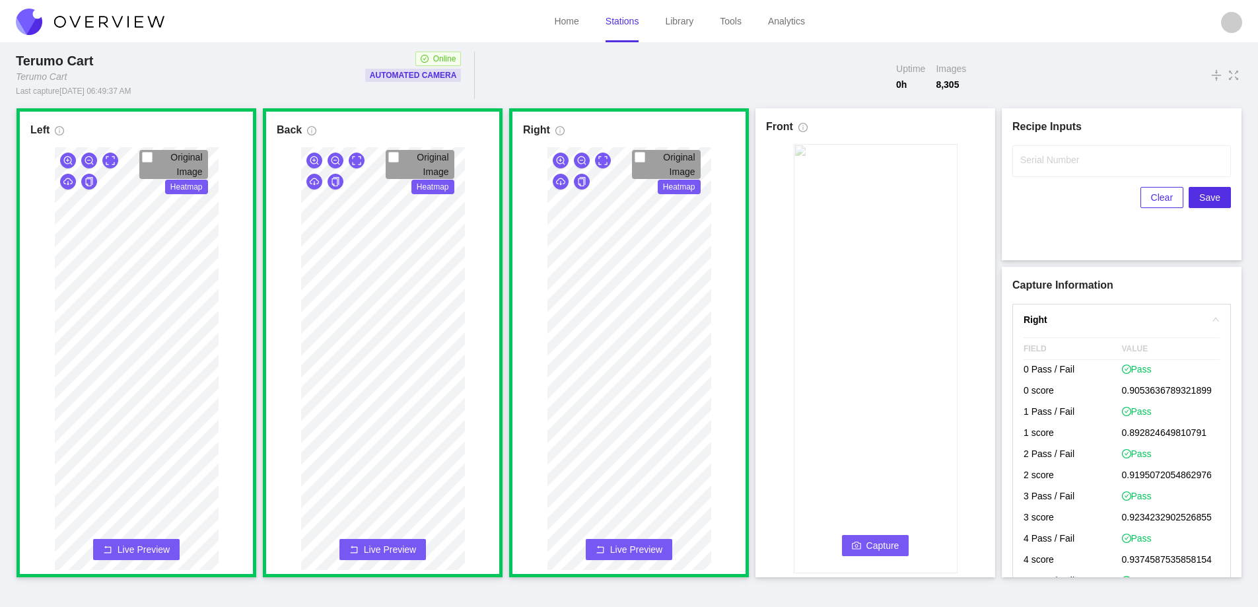
click at [870, 545] on span "Capture" at bounding box center [882, 545] width 33 height 15
click at [918, 167] on input "Serial Number" at bounding box center [1121, 161] width 219 height 32
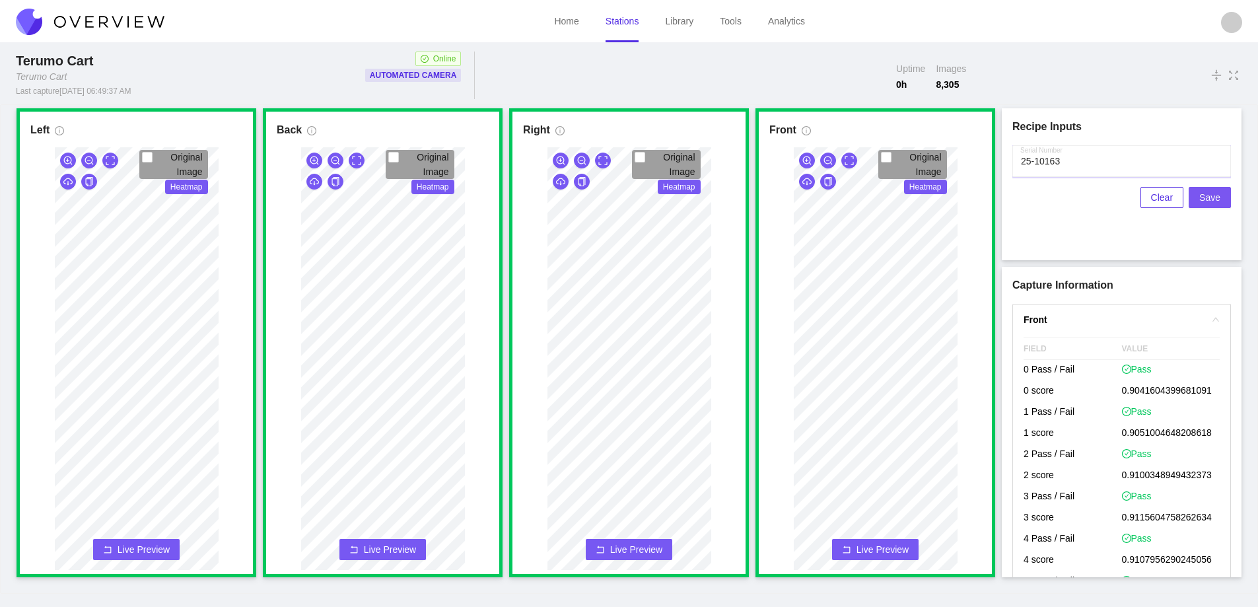
type input "25-10163"
click at [918, 195] on span "Save" at bounding box center [1209, 197] width 21 height 15
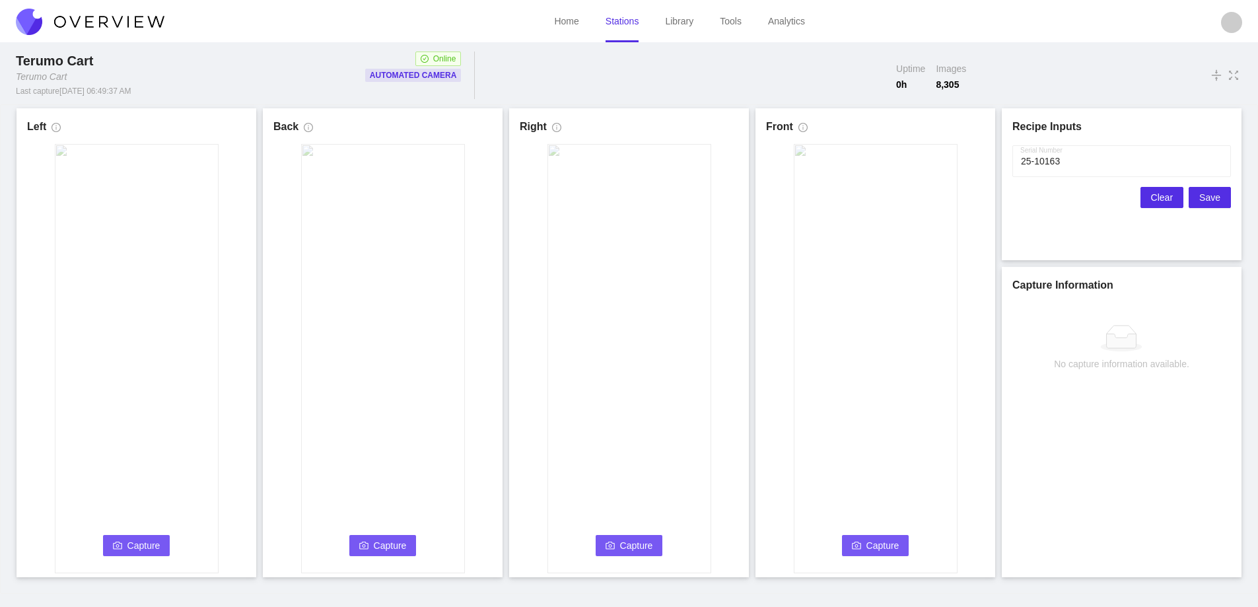
click at [918, 197] on span "Clear" at bounding box center [1162, 197] width 22 height 15
click at [128, 538] on span "Capture" at bounding box center [143, 545] width 33 height 15
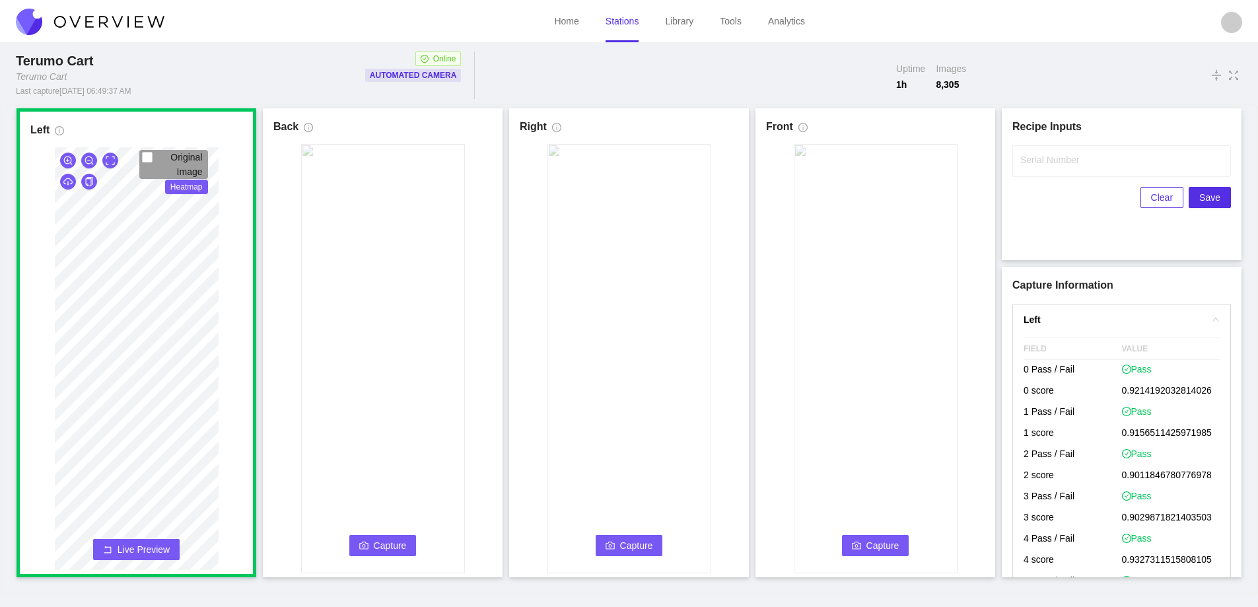
click at [374, 539] on span "Capture" at bounding box center [390, 545] width 33 height 15
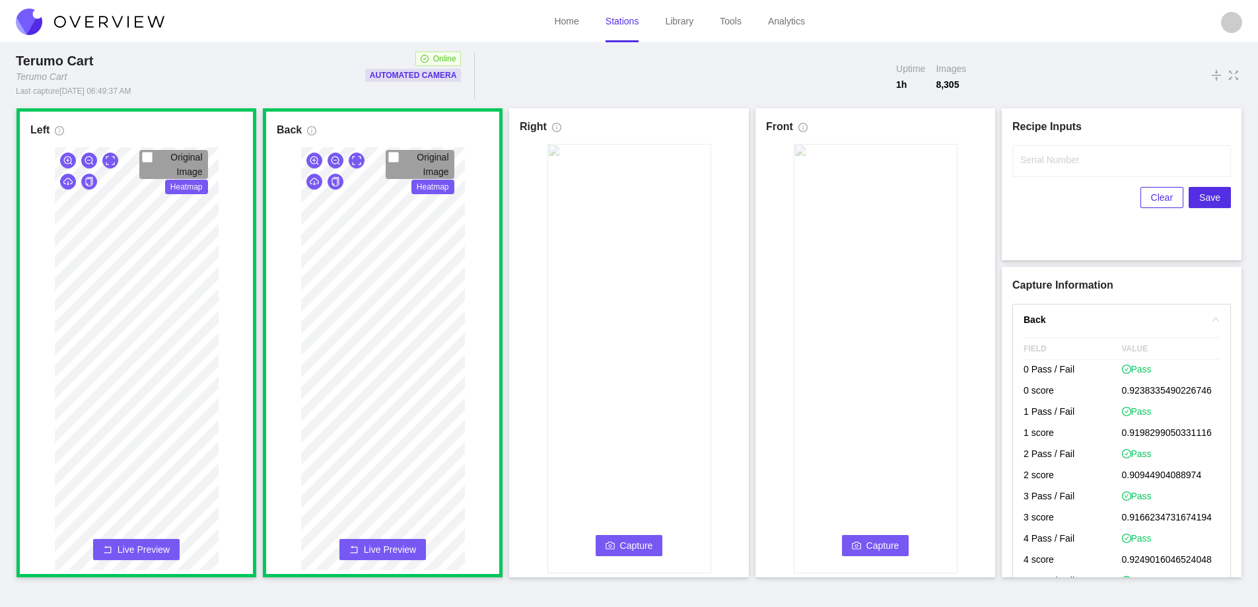
click at [615, 545] on button "Capture" at bounding box center [629, 545] width 67 height 21
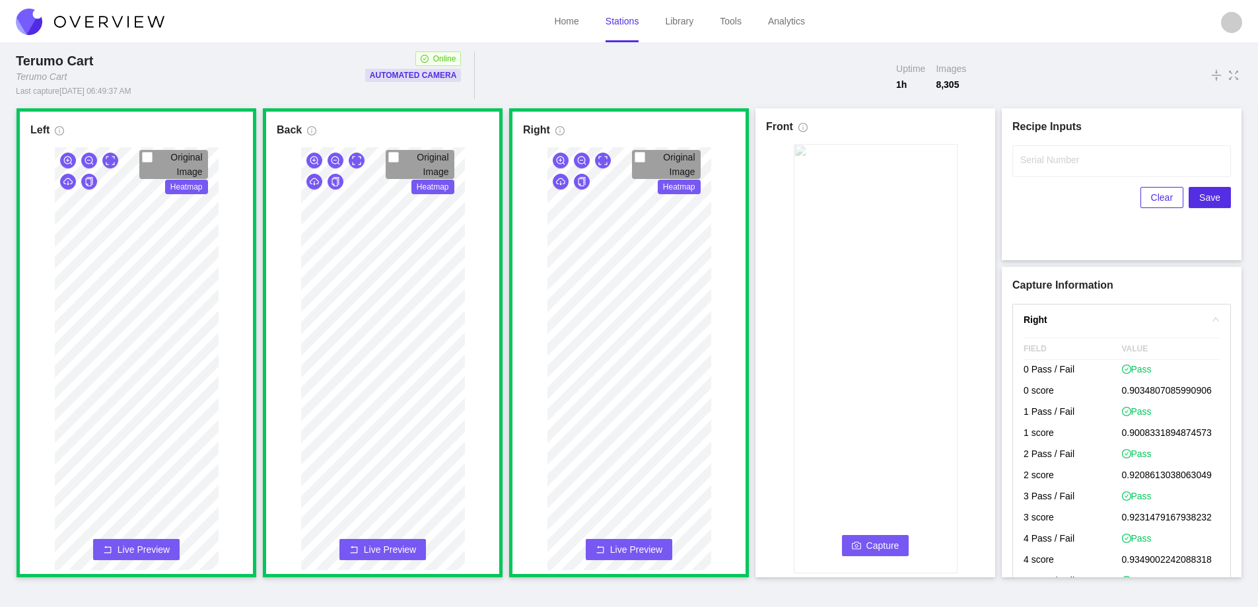
click at [872, 546] on span "Capture" at bounding box center [882, 545] width 33 height 15
click at [918, 162] on label "Serial Number" at bounding box center [1049, 159] width 59 height 13
click at [918, 162] on input "Serial Number" at bounding box center [1121, 161] width 219 height 32
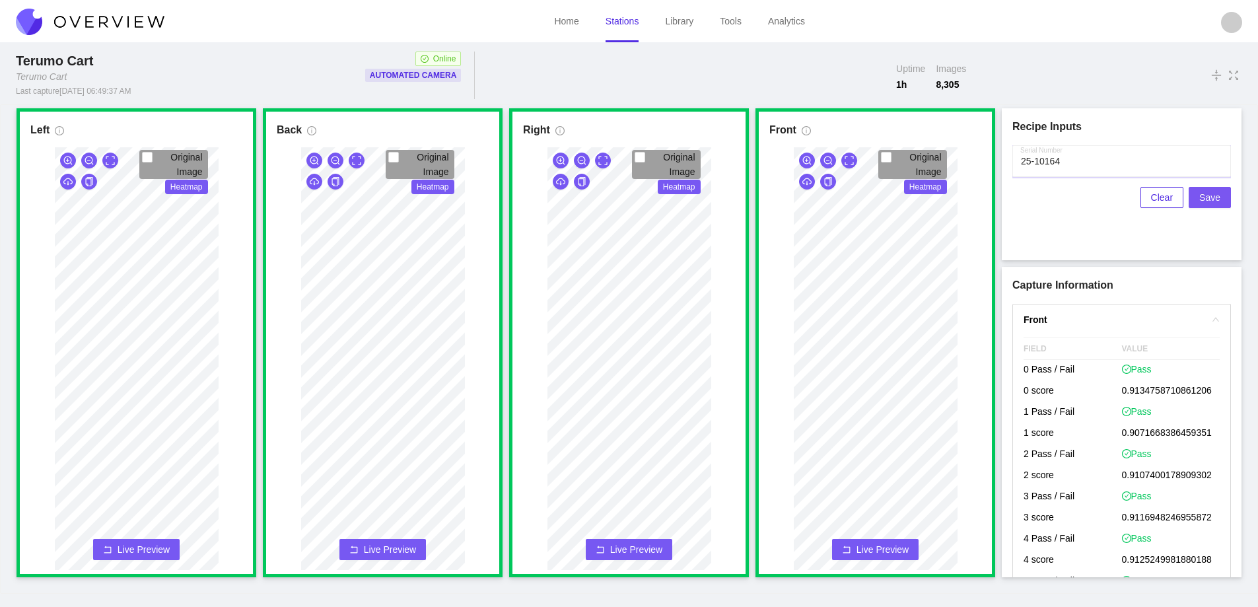
type input "25-10164"
click at [918, 195] on span "Save" at bounding box center [1209, 197] width 21 height 15
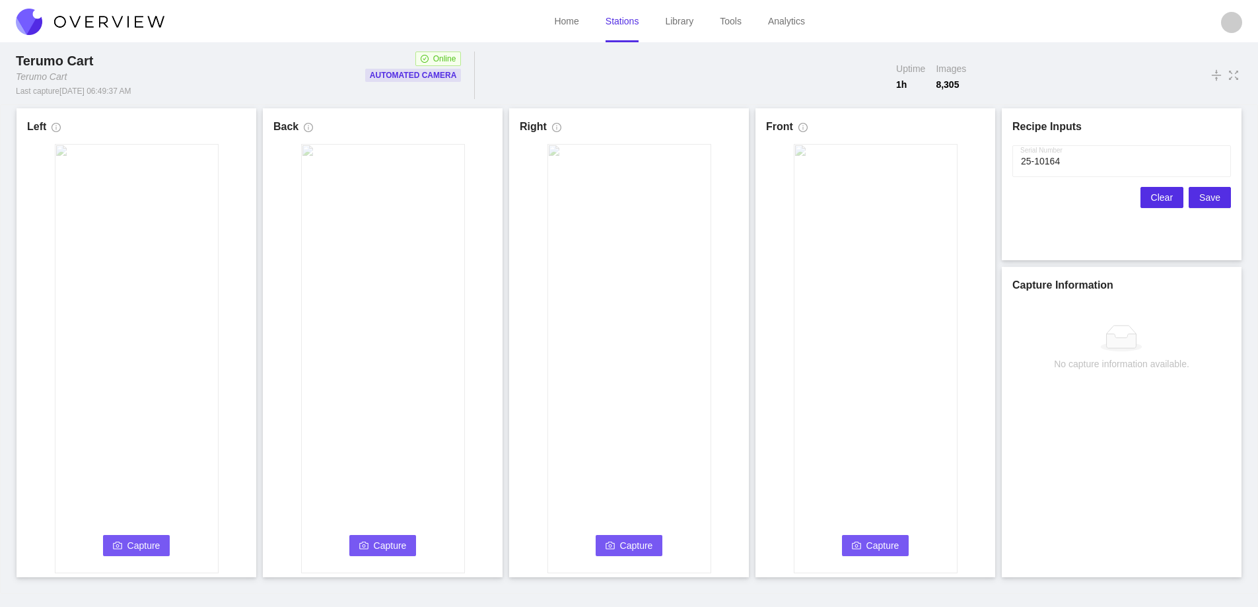
click at [918, 198] on span "Clear" at bounding box center [1162, 197] width 22 height 15
click at [131, 537] on button "Capture" at bounding box center [136, 545] width 67 height 21
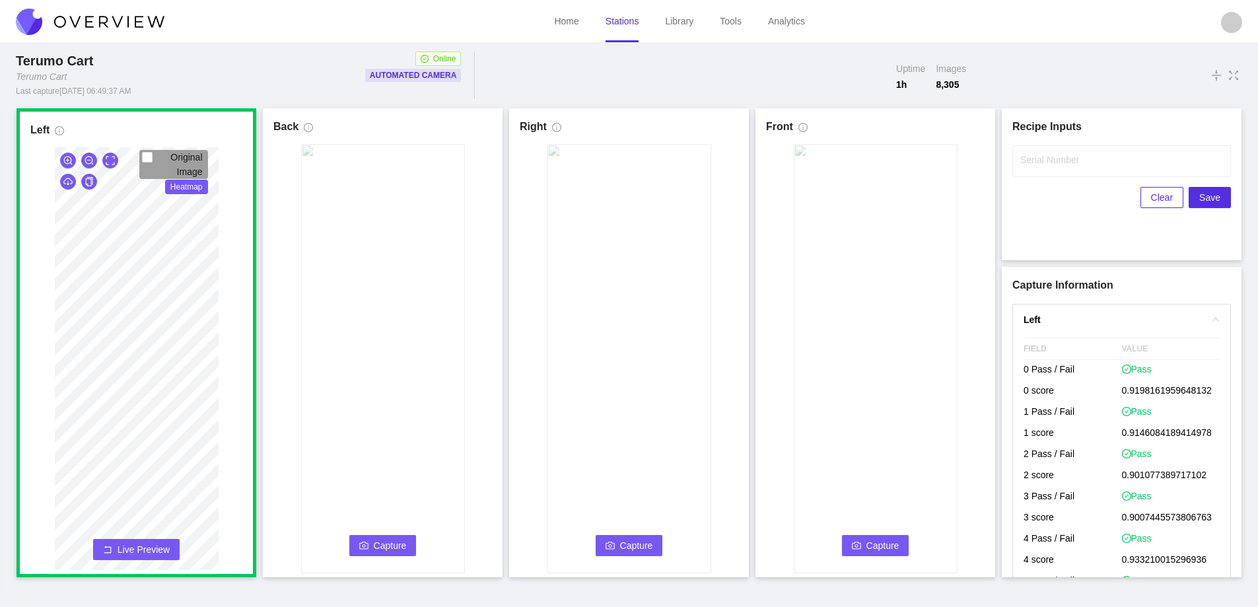
click at [370, 542] on button "Capture" at bounding box center [382, 545] width 67 height 21
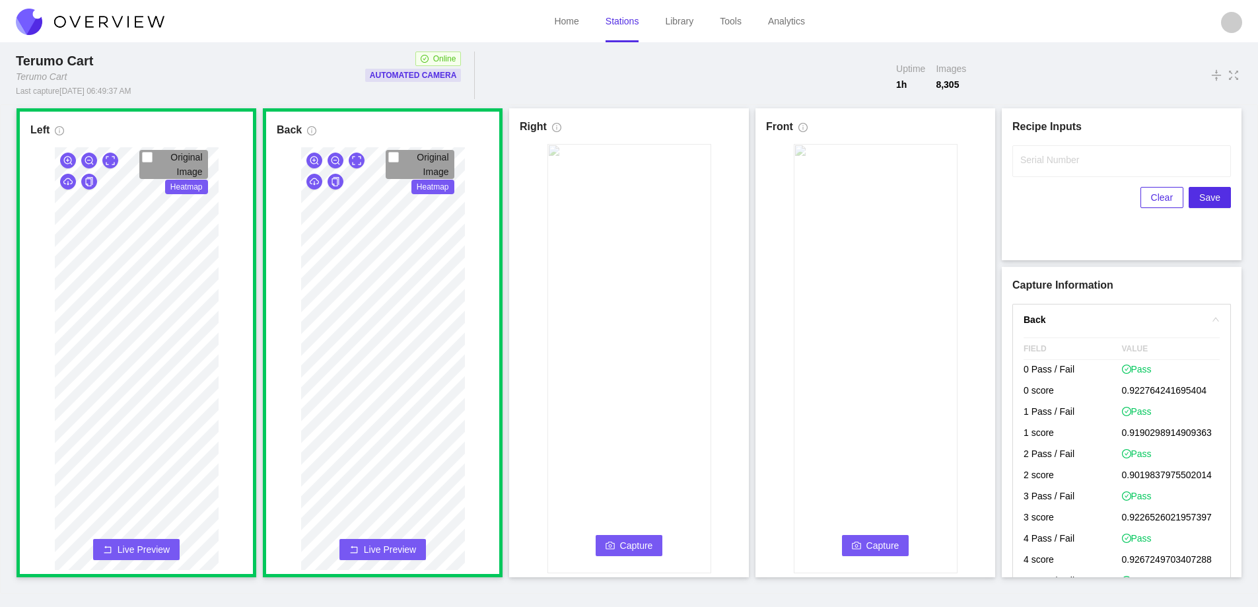
click at [636, 546] on span "Capture" at bounding box center [636, 545] width 33 height 15
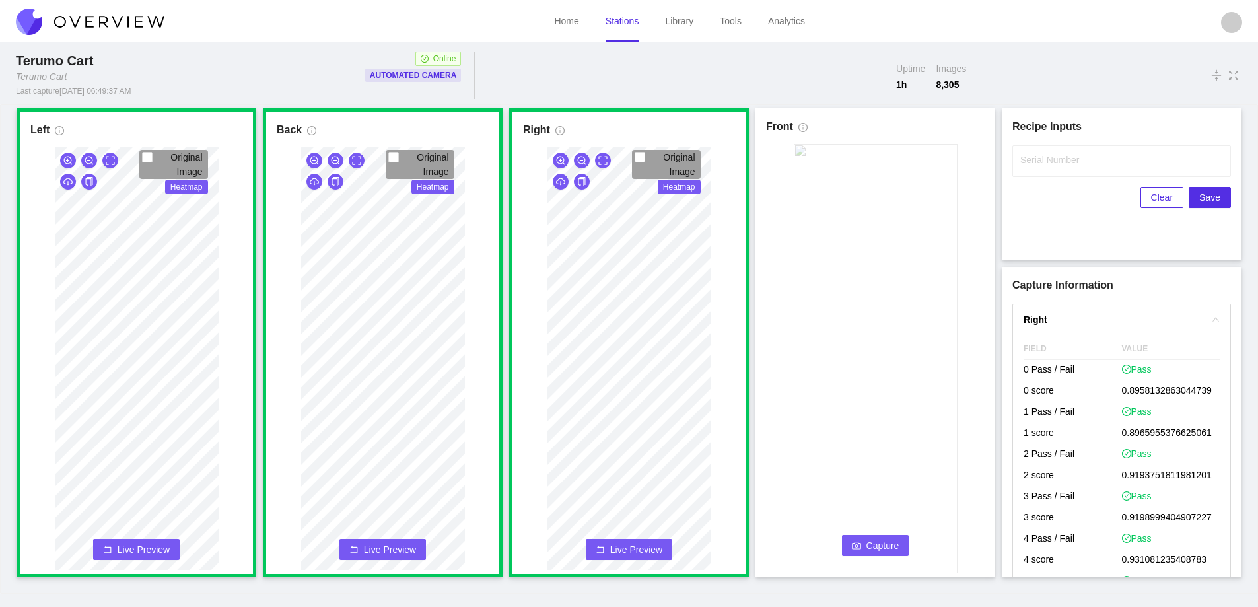
click at [868, 524] on video at bounding box center [876, 358] width 164 height 429
click at [878, 543] on span "Capture" at bounding box center [882, 545] width 33 height 15
click at [918, 154] on label "Serial Number" at bounding box center [1049, 159] width 59 height 13
click at [918, 154] on input "Serial Number" at bounding box center [1121, 161] width 219 height 32
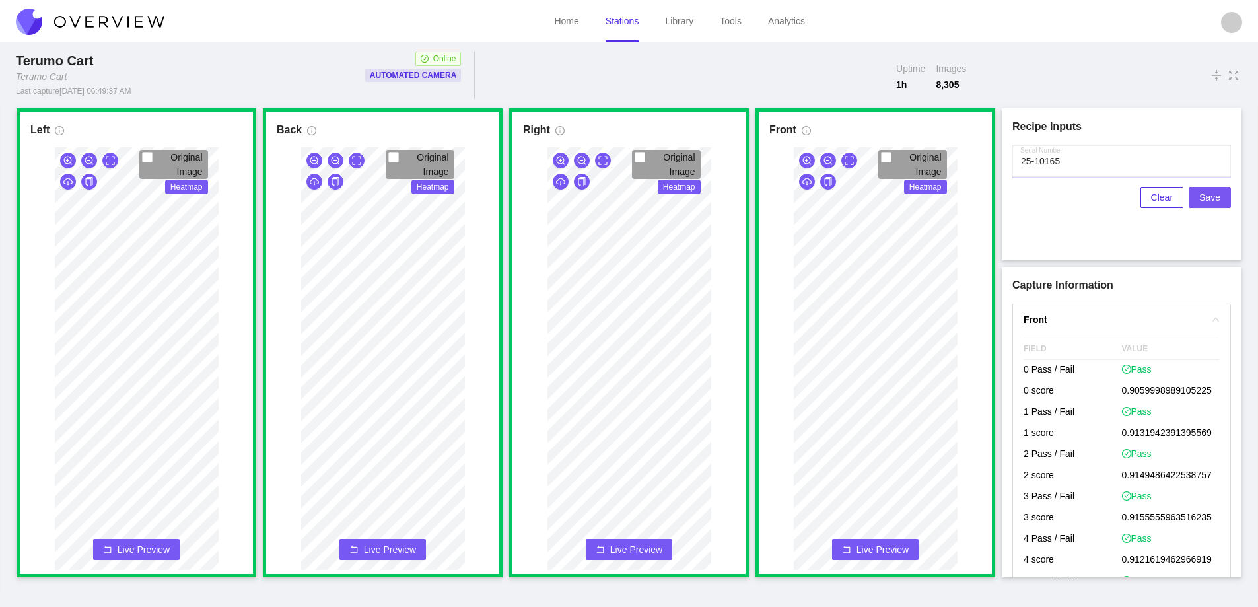
type input "25-10165"
click at [918, 197] on span "Save" at bounding box center [1209, 197] width 21 height 15
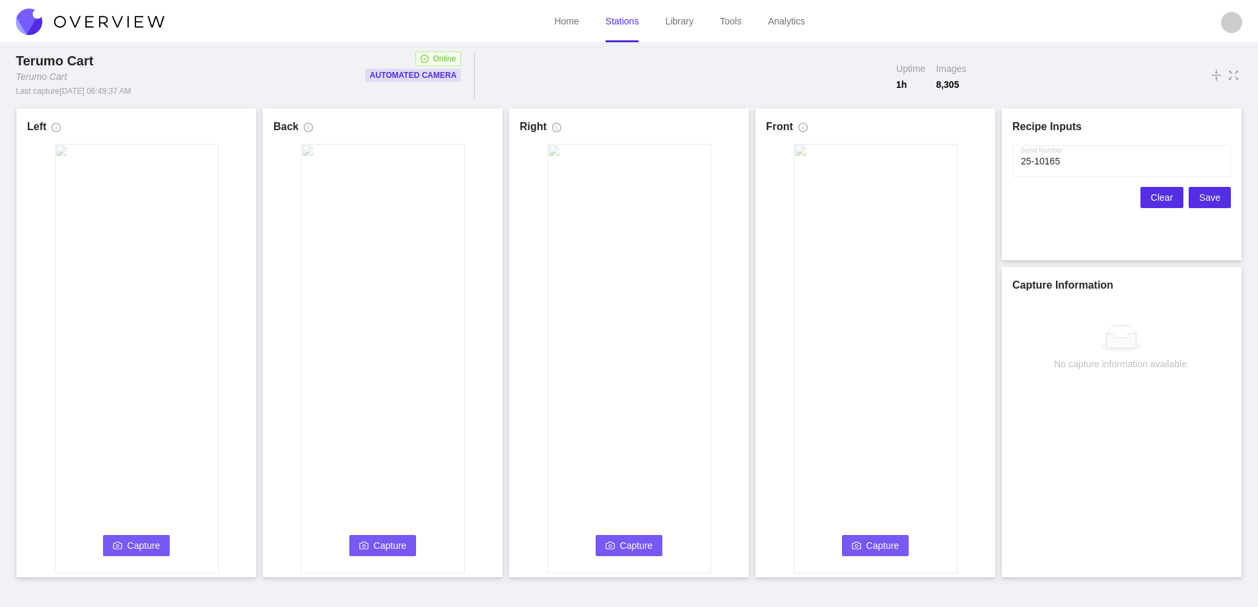
click at [918, 197] on span "Clear" at bounding box center [1162, 197] width 22 height 15
click at [145, 546] on span "Capture" at bounding box center [143, 545] width 33 height 15
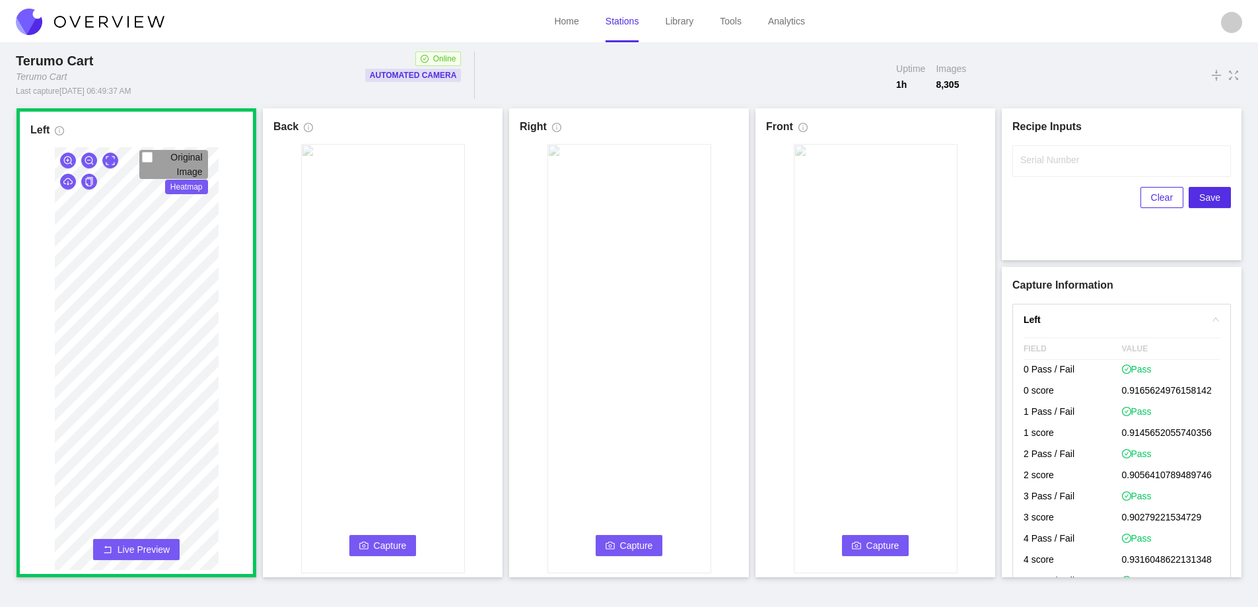
click at [359, 543] on button "Capture" at bounding box center [382, 545] width 67 height 21
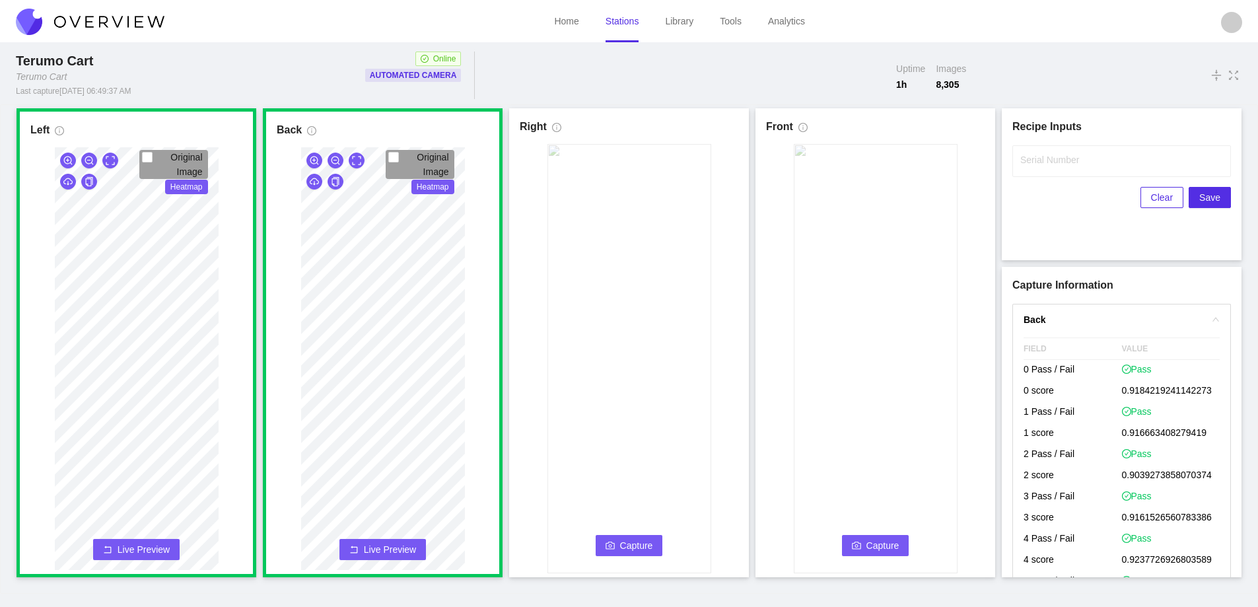
click at [633, 545] on span "Capture" at bounding box center [636, 545] width 33 height 15
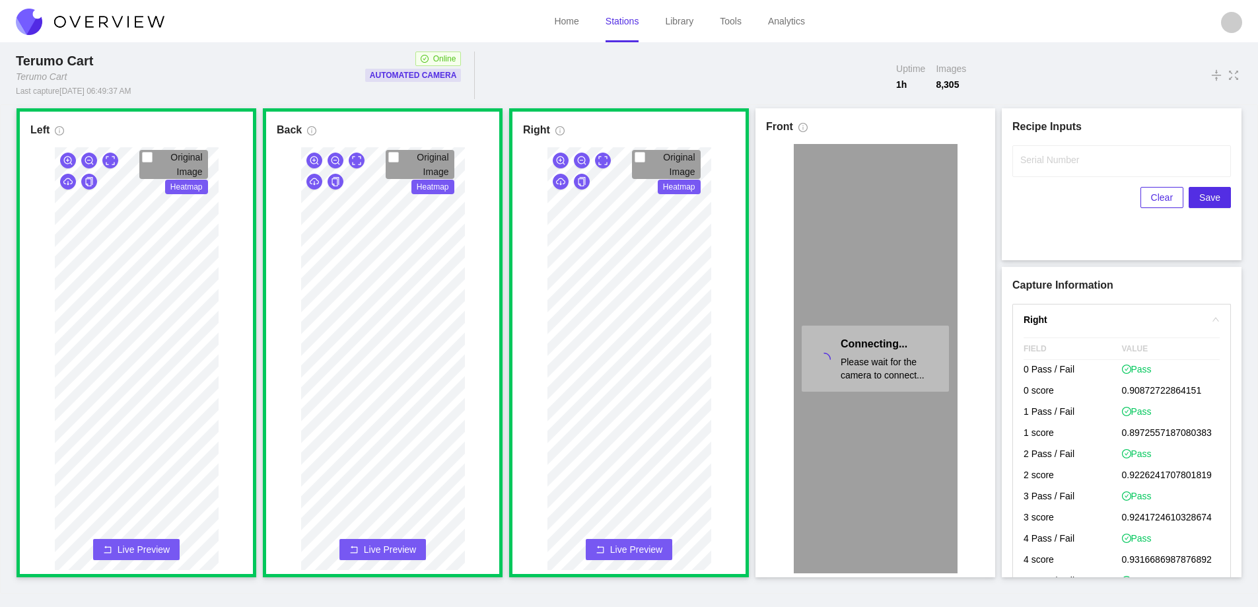
click at [918, 153] on div "Connecting... Please wait for the camera to connect..." at bounding box center [876, 358] width 164 height 429
drag, startPoint x: 920, startPoint y: 179, endPoint x: 894, endPoint y: 256, distance: 80.8
click at [894, 256] on div "Connecting... Please wait for the camera to connect..." at bounding box center [876, 358] width 164 height 429
click at [823, 520] on div "Connecting... Please wait for the camera to connect..." at bounding box center [876, 358] width 164 height 429
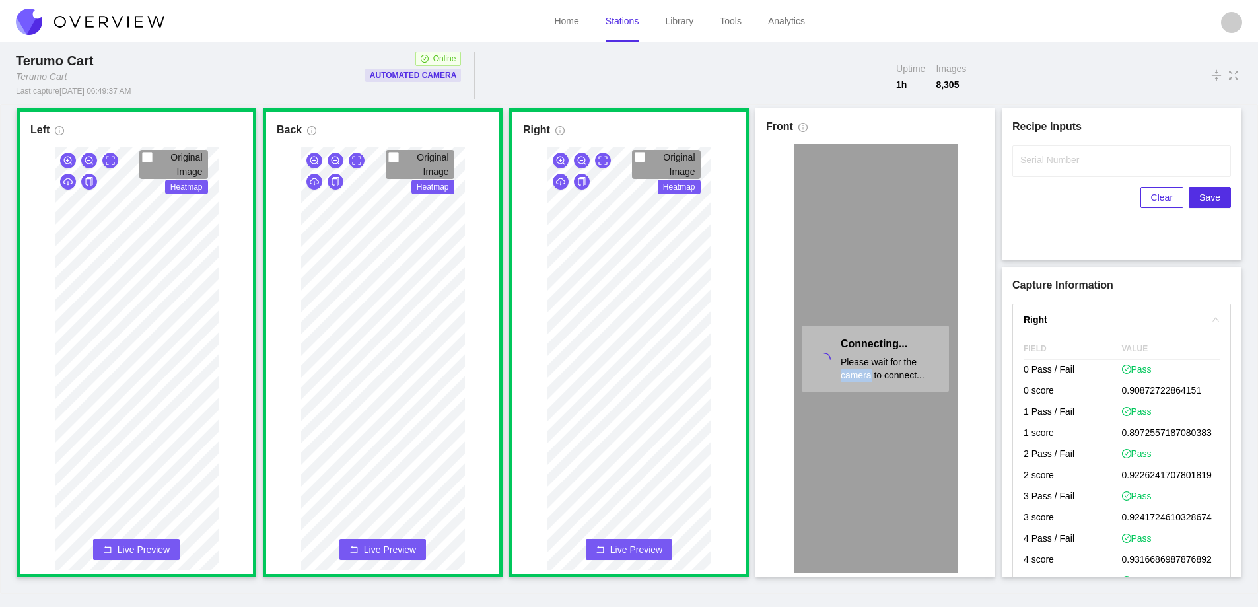
click at [823, 522] on div "Connecting... Please wait for the camera to connect..." at bounding box center [876, 358] width 164 height 429
click at [800, 128] on icon "info-circle" at bounding box center [802, 127] width 9 height 9
click at [838, 242] on div "Connecting... Please wait for the camera to connect..." at bounding box center [876, 358] width 164 height 429
click at [872, 395] on div "Connecting... Please wait for the camera to connect..." at bounding box center [876, 358] width 164 height 429
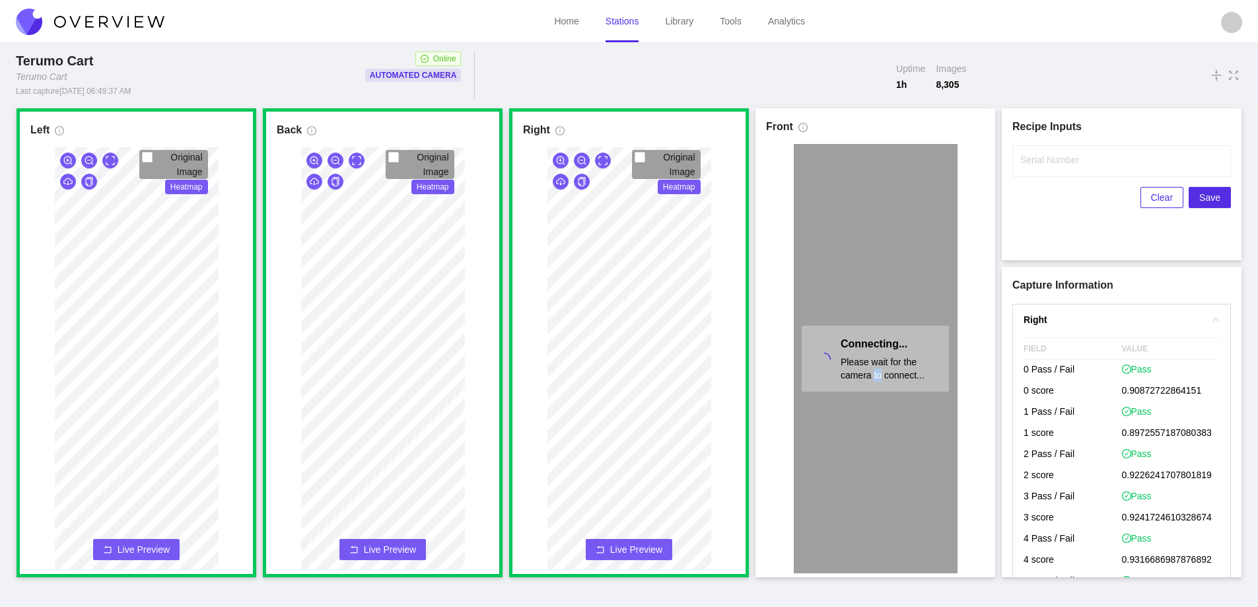
click at [872, 396] on div "Connecting... Please wait for the camera to connect..." at bounding box center [876, 358] width 164 height 429
click at [868, 425] on div "Connecting... Please wait for the camera to connect..." at bounding box center [876, 358] width 164 height 429
drag, startPoint x: 862, startPoint y: 440, endPoint x: 848, endPoint y: 464, distance: 28.4
click at [849, 464] on div "Connecting... Please wait for the camera to connect..." at bounding box center [876, 358] width 164 height 429
click at [815, 486] on div "Connecting... Please wait for the camera to connect..." at bounding box center [876, 358] width 164 height 429
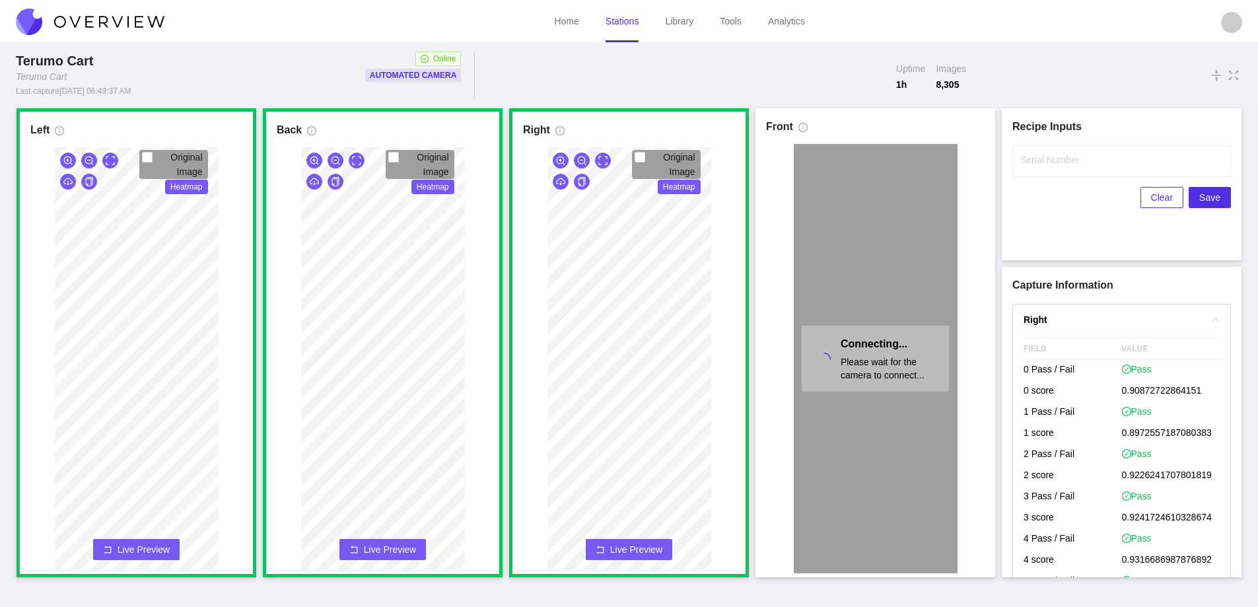
click at [621, 24] on link "Stations" at bounding box center [623, 21] width 34 height 11
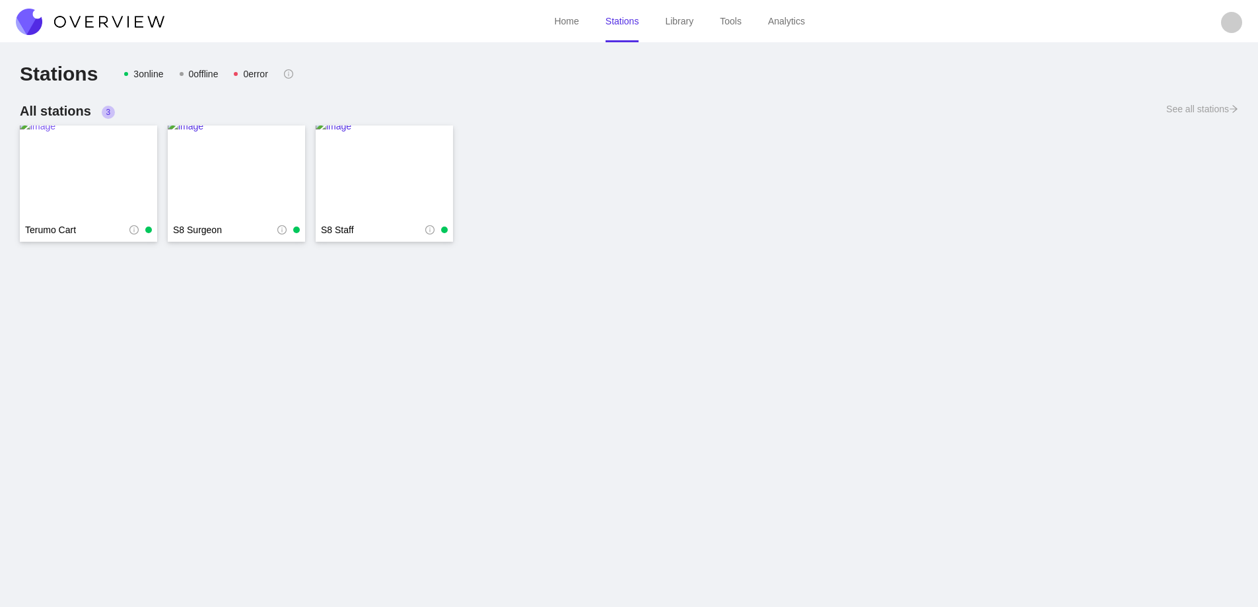
click at [82, 178] on img at bounding box center [88, 172] width 137 height 106
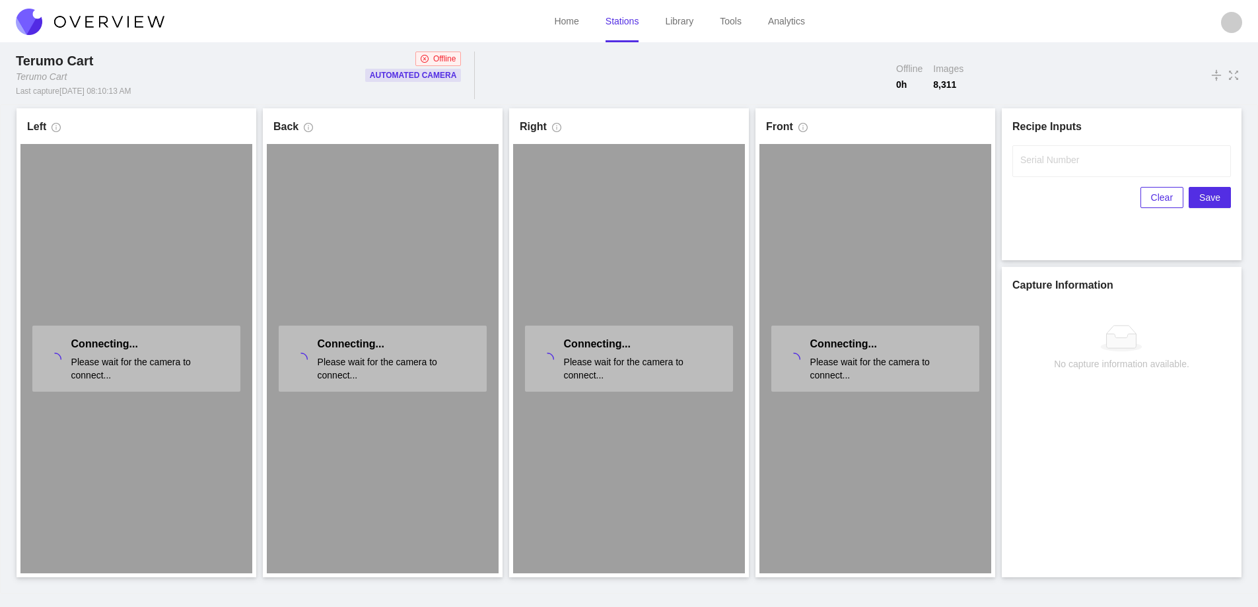
click at [622, 23] on link "Stations" at bounding box center [623, 21] width 34 height 11
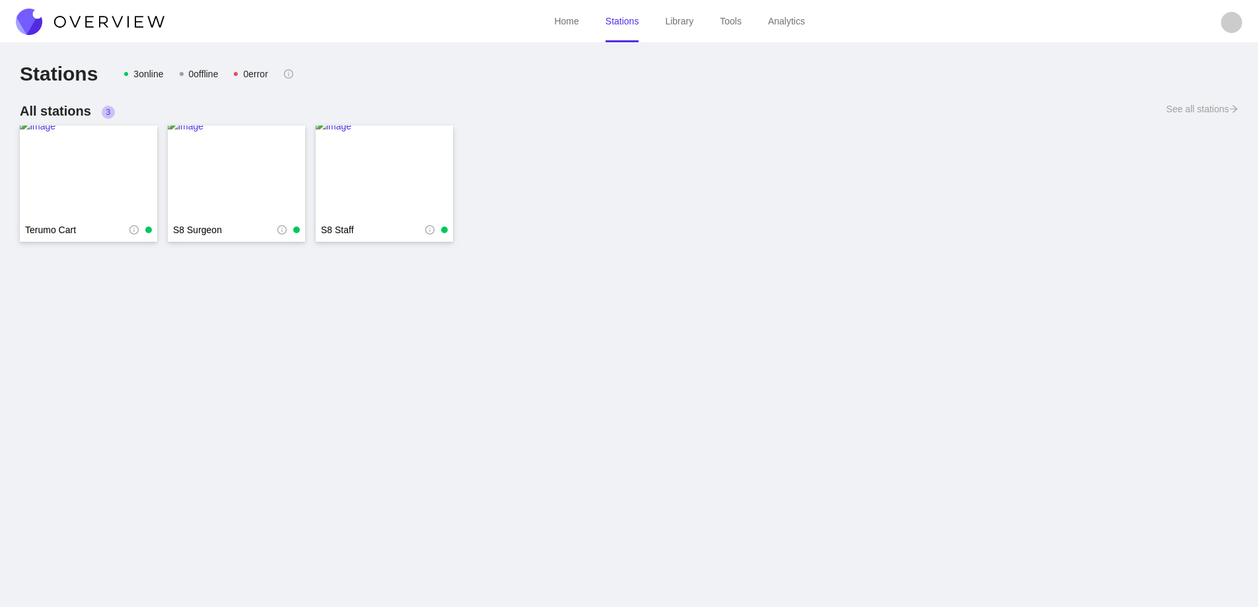
click at [126, 11] on img at bounding box center [90, 22] width 149 height 26
click at [131, 18] on img at bounding box center [90, 22] width 149 height 26
click at [620, 26] on link "Stations" at bounding box center [623, 21] width 34 height 11
click at [76, 166] on img at bounding box center [88, 172] width 137 height 106
